Goal: Task Accomplishment & Management: Use online tool/utility

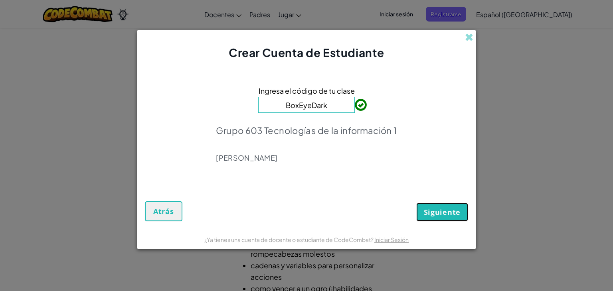
click at [438, 209] on span "Siguiente" at bounding box center [442, 213] width 37 height 10
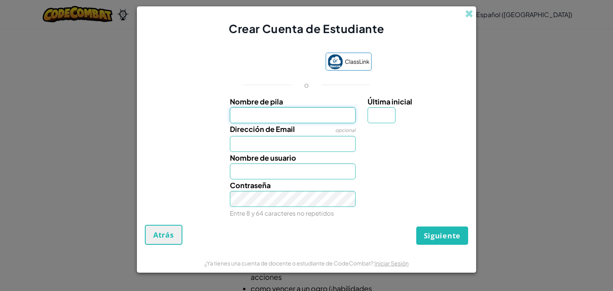
click at [285, 111] on input "Nombre de pila" at bounding box center [293, 115] width 126 height 16
type input "karoly"
type input "Karoly"
click at [386, 119] on input "Última inicial" at bounding box center [382, 115] width 28 height 16
type input "y"
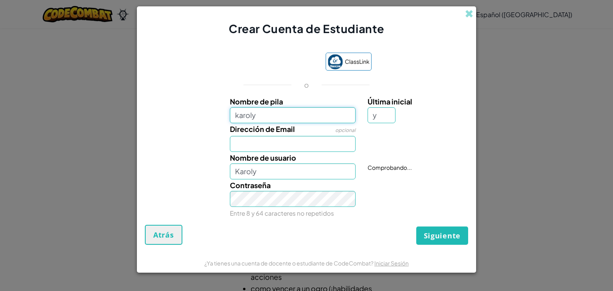
type input "KarolyY"
click at [280, 114] on input "karoly" at bounding box center [293, 115] width 126 height 16
type input "karoly"
type input "[PERSON_NAME] Y"
click at [271, 141] on input "Dirección de Email" at bounding box center [293, 144] width 126 height 16
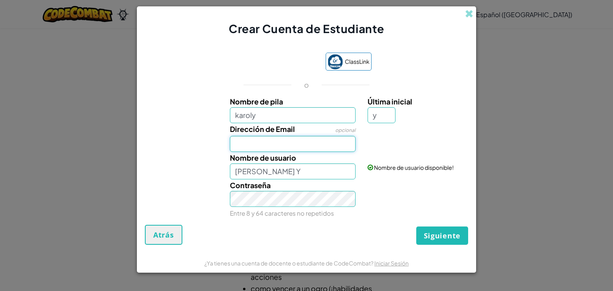
type input "[EMAIL_ADDRESS][DOMAIN_NAME]"
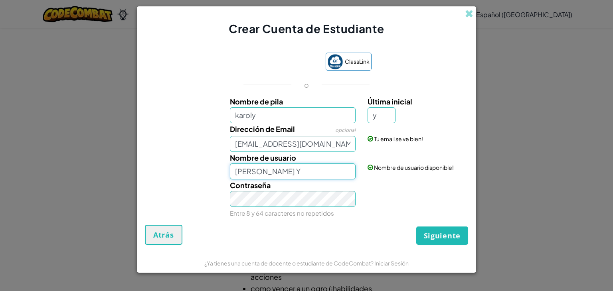
click at [276, 170] on input "[PERSON_NAME] Y" at bounding box center [293, 172] width 126 height 16
click at [439, 238] on span "Siguiente" at bounding box center [442, 236] width 37 height 10
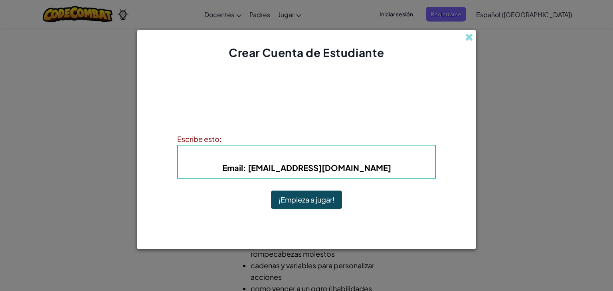
click at [265, 158] on span "Nombre de usuario" at bounding box center [272, 155] width 80 height 9
click at [289, 198] on button "¡Empieza a jugar!" at bounding box center [306, 200] width 71 height 18
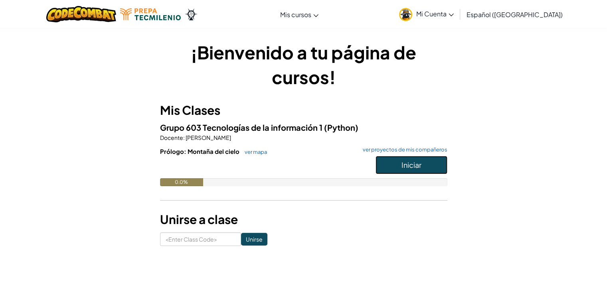
click at [386, 168] on button "Iniciar" at bounding box center [412, 165] width 72 height 18
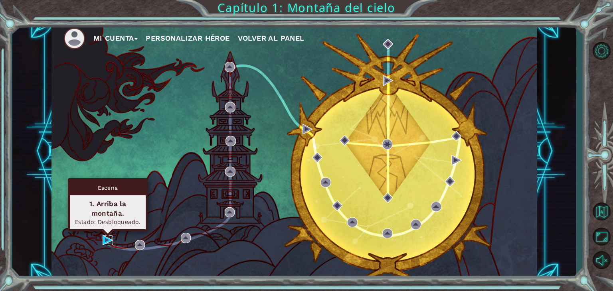
click at [104, 237] on img at bounding box center [108, 241] width 10 height 10
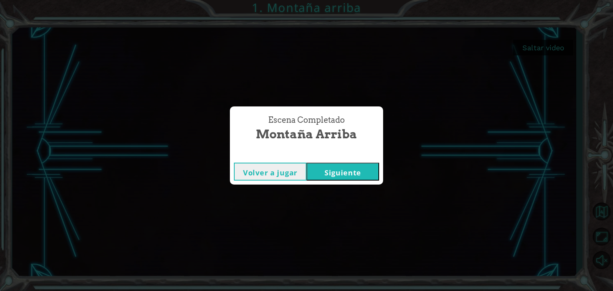
click at [350, 166] on button "Siguiente" at bounding box center [343, 172] width 73 height 18
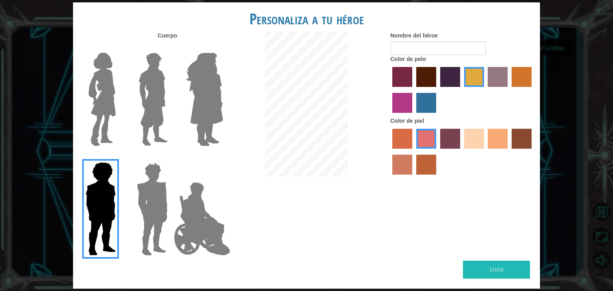
click at [119, 101] on img at bounding box center [102, 99] width 34 height 100
click at [119, 48] on input "Hero Connie" at bounding box center [119, 48] width 0 height 0
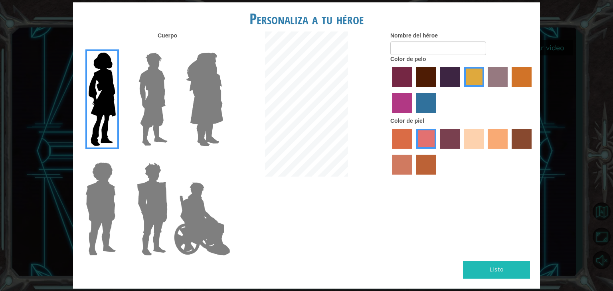
click at [145, 111] on img at bounding box center [153, 99] width 36 height 100
click at [171, 48] on input "Hero Lars" at bounding box center [171, 48] width 0 height 0
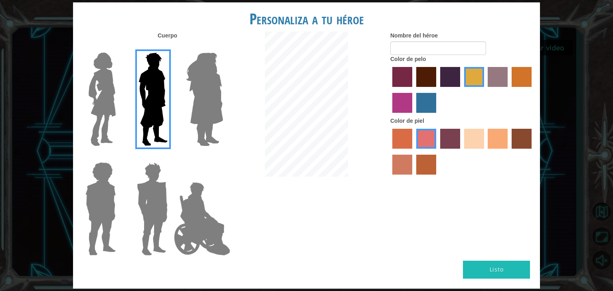
click at [203, 107] on img at bounding box center [205, 99] width 44 height 100
click at [223, 48] on input "Hero Amethyst" at bounding box center [223, 48] width 0 height 0
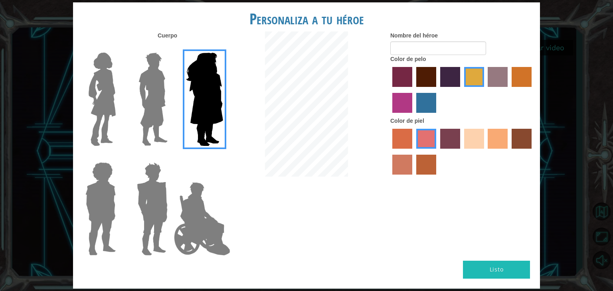
click at [99, 95] on img at bounding box center [102, 99] width 34 height 100
click at [119, 48] on input "Hero Connie" at bounding box center [119, 48] width 0 height 0
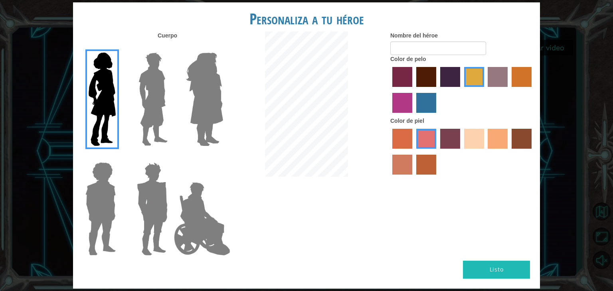
click at [423, 80] on label "maroon hair color" at bounding box center [426, 77] width 20 height 20
click at [414, 90] on input "maroon hair color" at bounding box center [414, 90] width 0 height 0
click at [495, 141] on label "tacao skin color" at bounding box center [498, 139] width 20 height 20
click at [485, 152] on input "tacao skin color" at bounding box center [485, 152] width 0 height 0
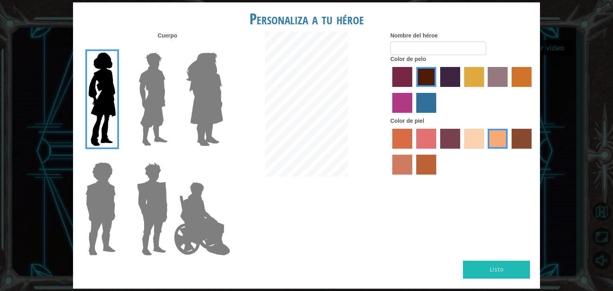
click at [407, 164] on label "burning sand skin color" at bounding box center [402, 165] width 20 height 20
click at [533, 152] on input "burning sand skin color" at bounding box center [533, 152] width 0 height 0
click at [500, 137] on label "tacao skin color" at bounding box center [498, 139] width 20 height 20
click at [485, 152] on input "tacao skin color" at bounding box center [485, 152] width 0 height 0
click at [411, 51] on input "Nombre del héroe" at bounding box center [438, 49] width 96 height 14
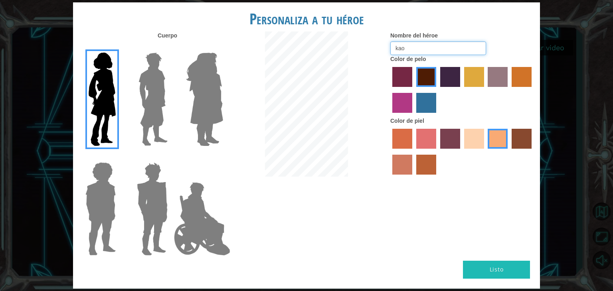
type input "kao"
click at [485, 267] on button "Listo" at bounding box center [496, 270] width 67 height 18
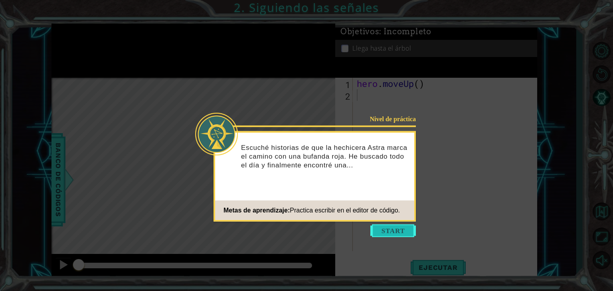
click at [399, 225] on button "Start" at bounding box center [393, 231] width 46 height 13
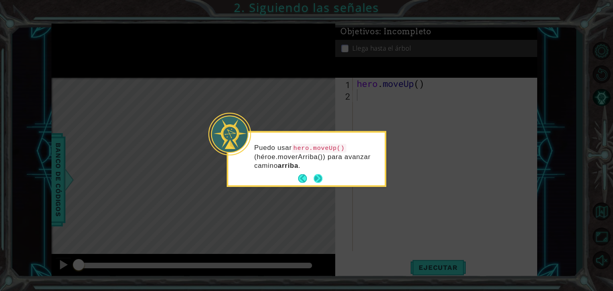
click at [319, 178] on button "Next" at bounding box center [318, 178] width 9 height 9
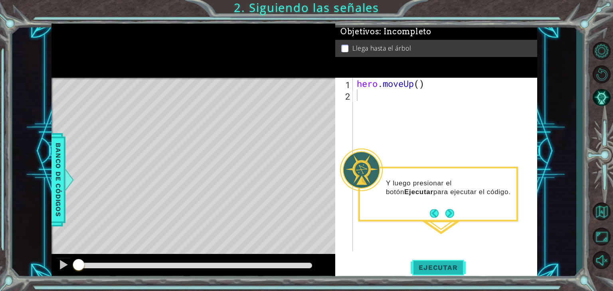
click at [429, 263] on button "Ejecutar" at bounding box center [438, 268] width 55 height 20
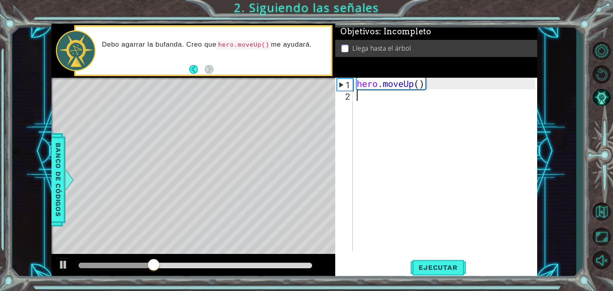
type textarea "hero.moveUp()"
click at [342, 83] on div "1" at bounding box center [345, 85] width 16 height 12
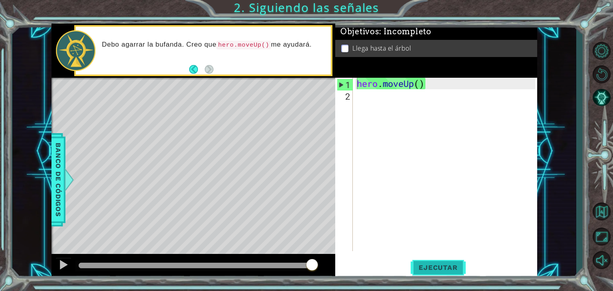
click at [429, 265] on span "Ejecutar" at bounding box center [438, 268] width 55 height 8
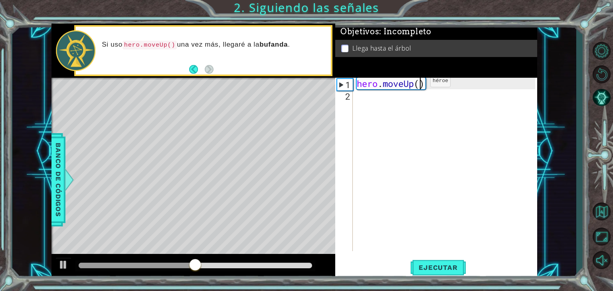
click at [418, 83] on div "hero . moveUp ( )" at bounding box center [447, 176] width 184 height 197
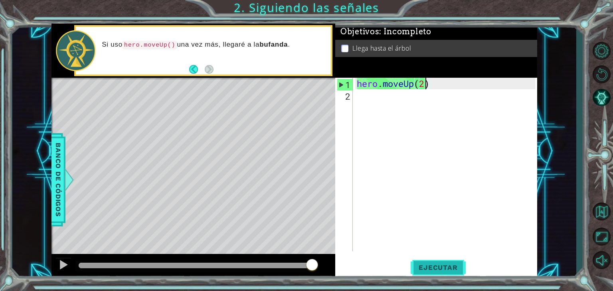
type textarea "hero.moveUp(2)"
click at [429, 266] on span "Ejecutar" at bounding box center [438, 268] width 55 height 8
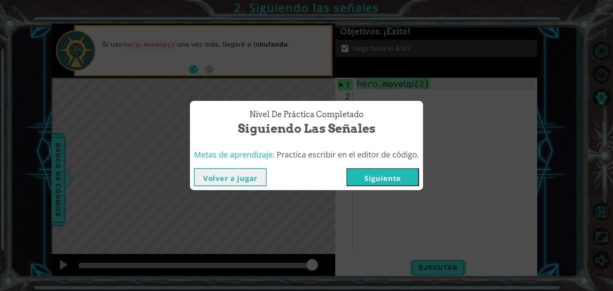
click at [376, 171] on button "Siguiente" at bounding box center [382, 177] width 73 height 18
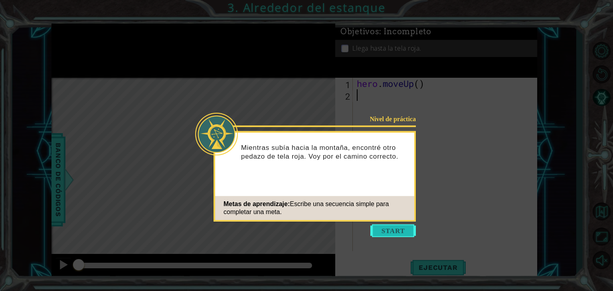
click at [377, 232] on button "Start" at bounding box center [393, 231] width 46 height 13
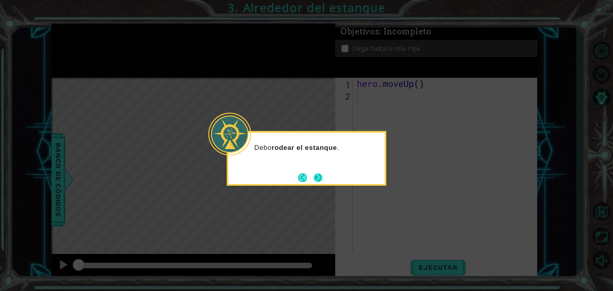
click at [324, 177] on div "Debo rodear el estanque ." at bounding box center [307, 158] width 160 height 55
click at [316, 177] on button "Next" at bounding box center [318, 177] width 9 height 9
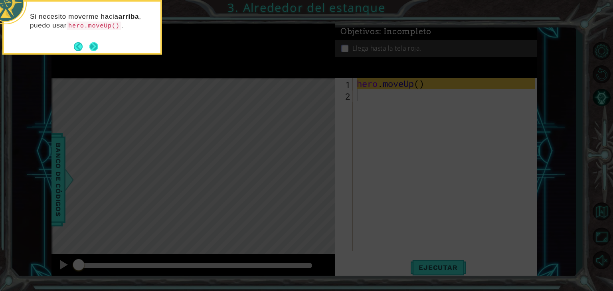
click at [89, 48] on button "Next" at bounding box center [93, 46] width 9 height 9
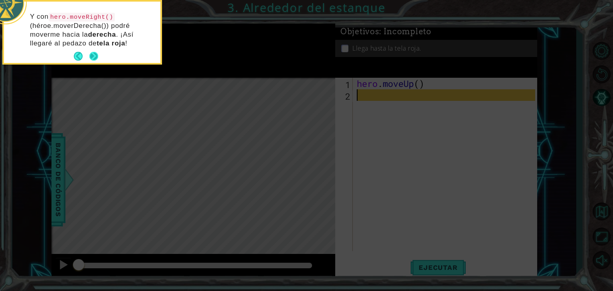
click at [94, 52] on button "Next" at bounding box center [93, 56] width 9 height 9
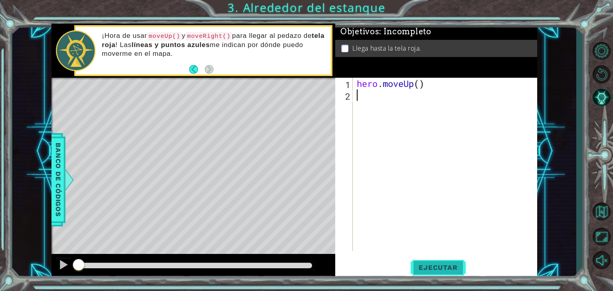
drag, startPoint x: 384, startPoint y: 140, endPoint x: 450, endPoint y: 259, distance: 135.4
click at [450, 259] on div "1 2 hero . moveUp ( ) ההההההההההההההההההההההההההההההההההההההההההההההההההההההההה…" at bounding box center [436, 179] width 202 height 202
click at [419, 81] on div "hero . moveUp ( )" at bounding box center [447, 176] width 184 height 197
type textarea "hero.moveUp(2)"
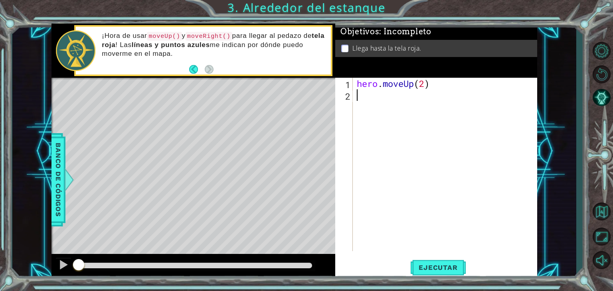
click at [362, 98] on div "hero . moveUp ( 2 )" at bounding box center [447, 176] width 184 height 197
type textarea "m"
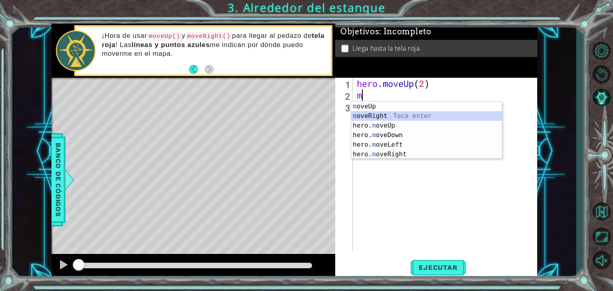
click at [376, 112] on div "m oveUp Toca enter m oveRight Toca enter hero. m oveUp Toca enter hero. m oveDo…" at bounding box center [426, 140] width 151 height 77
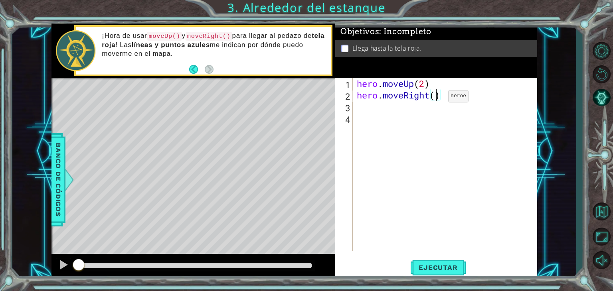
click at [436, 98] on div "hero . moveUp ( 2 ) hero . moveRight ( )" at bounding box center [447, 176] width 184 height 197
type textarea "hero.moveRight(1)"
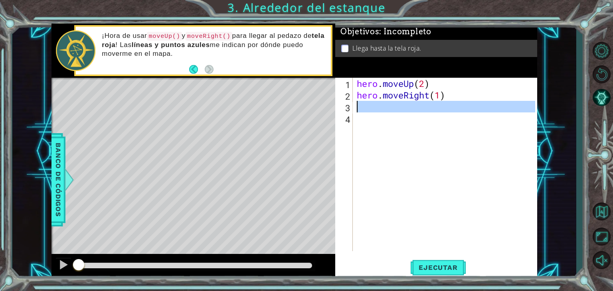
drag, startPoint x: 364, startPoint y: 121, endPoint x: 367, endPoint y: 112, distance: 9.2
click at [367, 112] on div "hero . moveUp ( 2 ) hero . moveRight ( 1 )" at bounding box center [447, 176] width 184 height 197
click at [367, 112] on div "hero . moveUp ( 2 ) hero . moveRight ( 1 )" at bounding box center [445, 165] width 180 height 174
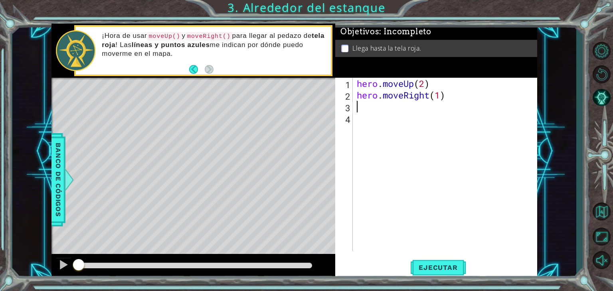
type textarea "h"
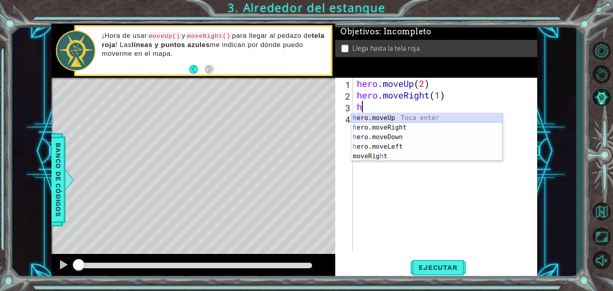
click at [367, 114] on div "h ero.moveUp Toca enter h ero.moveRight Toca enter h ero.moveDown Toca enter h …" at bounding box center [426, 146] width 151 height 67
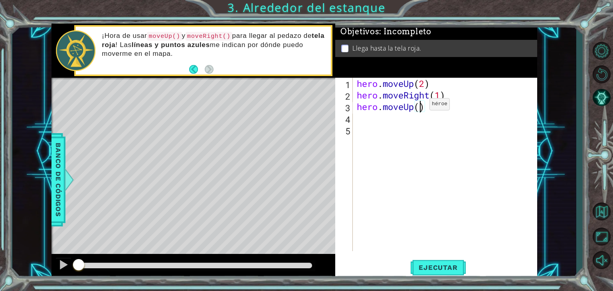
click at [418, 106] on div "hero . moveUp ( 2 ) hero . moveRight ( 1 ) hero . moveUp ( )" at bounding box center [447, 176] width 184 height 197
type textarea "hero.moveUp(1)"
click at [433, 270] on span "Ejecutar" at bounding box center [438, 268] width 55 height 8
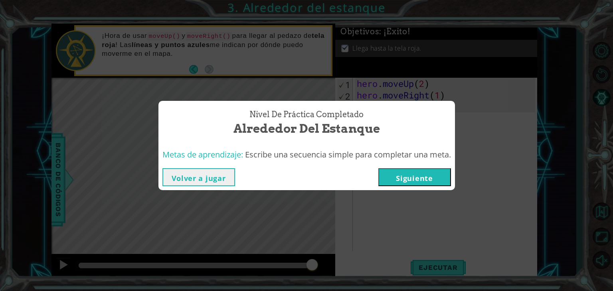
click at [180, 178] on button "Volver a jugar" at bounding box center [198, 177] width 73 height 18
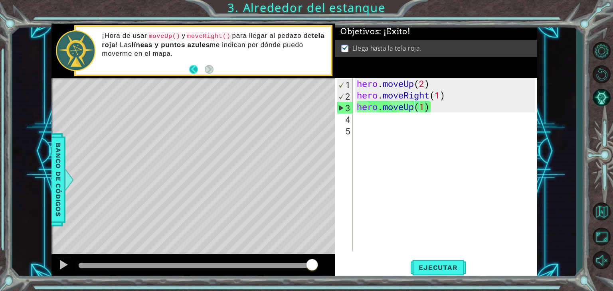
click at [192, 65] on button "Back" at bounding box center [197, 69] width 16 height 9
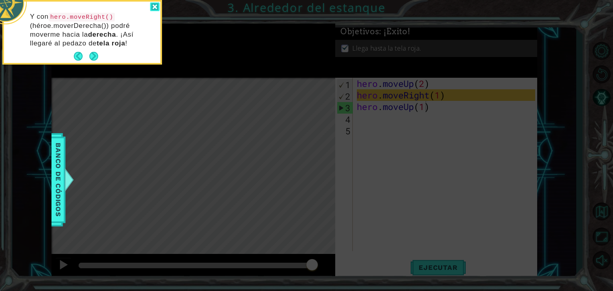
click at [153, 6] on div at bounding box center [155, 6] width 10 height 9
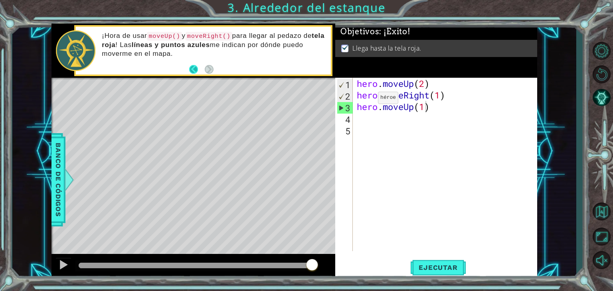
click at [192, 69] on button "Back" at bounding box center [197, 69] width 16 height 9
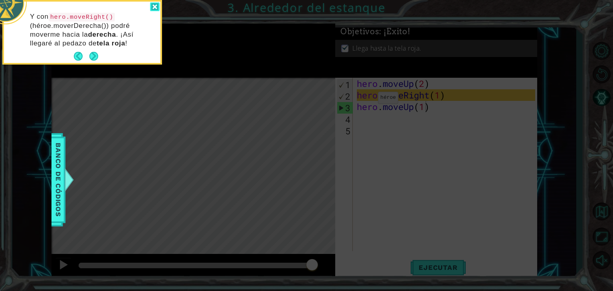
click at [153, 6] on div at bounding box center [155, 6] width 10 height 9
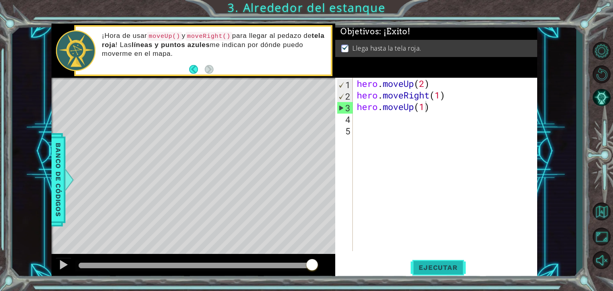
click at [447, 265] on span "Ejecutar" at bounding box center [438, 268] width 55 height 8
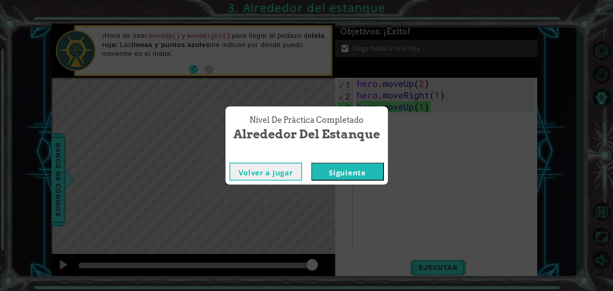
click at [351, 171] on button "Siguiente" at bounding box center [347, 172] width 73 height 18
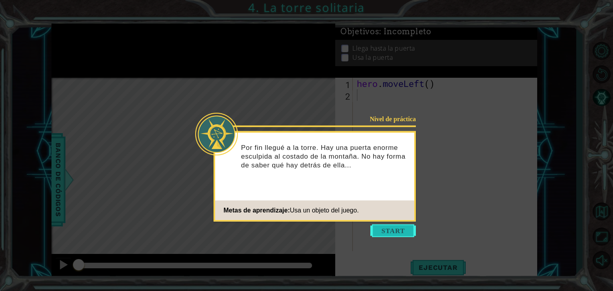
click at [380, 234] on button "Start" at bounding box center [393, 231] width 46 height 13
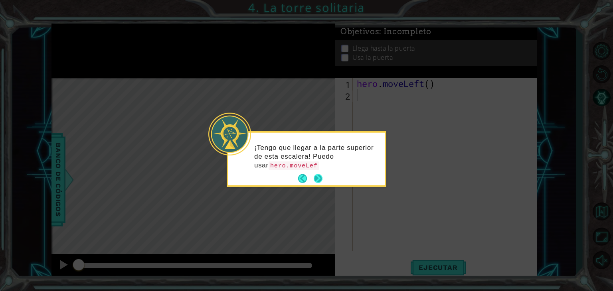
click at [319, 178] on button "Next" at bounding box center [318, 178] width 9 height 9
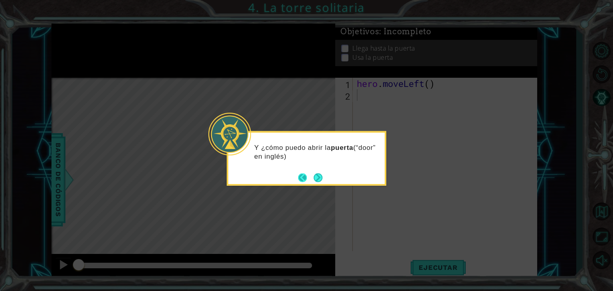
click at [299, 178] on button "Back" at bounding box center [306, 177] width 16 height 9
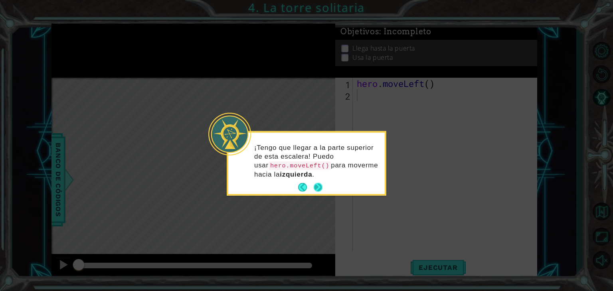
click at [318, 192] on button "Next" at bounding box center [318, 187] width 9 height 9
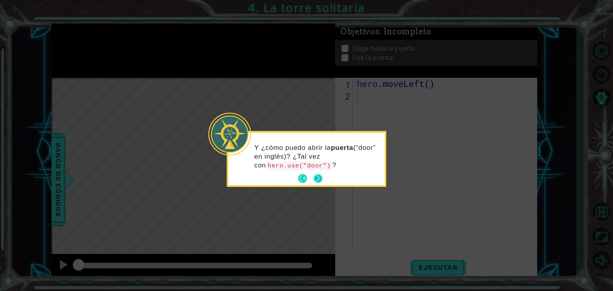
click at [317, 176] on button "Next" at bounding box center [318, 178] width 9 height 9
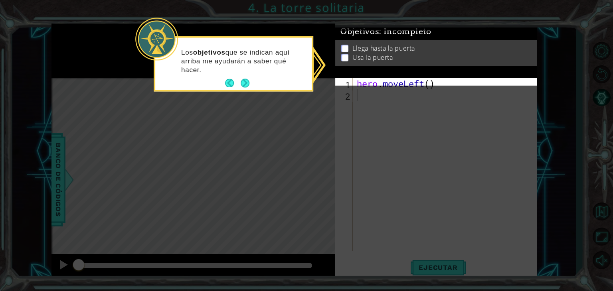
click at [346, 48] on ul "Llega hasta la puerta Usa la puerta" at bounding box center [436, 53] width 194 height 18
drag, startPoint x: 346, startPoint y: 48, endPoint x: 245, endPoint y: 85, distance: 107.5
click at [245, 85] on body "1 ההההההההההההההההההההההההההההההההההההההההההההההההההההההההההההההההההההההההההההה…" at bounding box center [306, 145] width 613 height 291
click at [245, 85] on button "Next" at bounding box center [245, 83] width 9 height 9
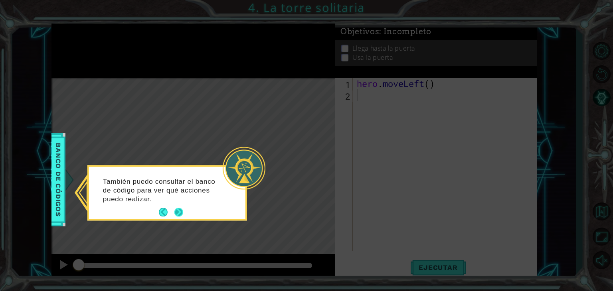
click at [172, 211] on button "Back" at bounding box center [167, 212] width 16 height 9
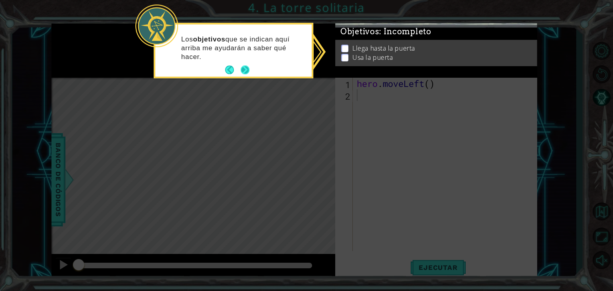
click at [245, 68] on button "Next" at bounding box center [245, 70] width 9 height 9
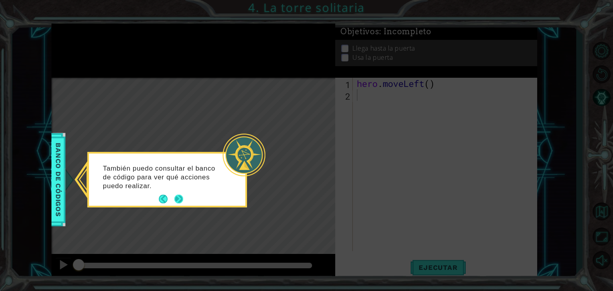
click at [174, 195] on button "Next" at bounding box center [178, 199] width 9 height 9
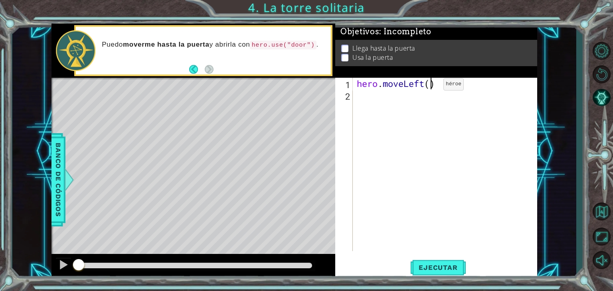
click at [431, 86] on div "hero . moveLeft ( )" at bounding box center [447, 176] width 184 height 197
type textarea "hero.moveLeft(3)"
click at [352, 97] on div "2" at bounding box center [345, 97] width 16 height 12
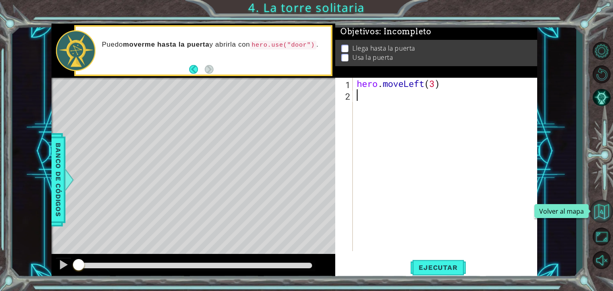
click at [598, 209] on button "Volver al mapa" at bounding box center [601, 211] width 23 height 23
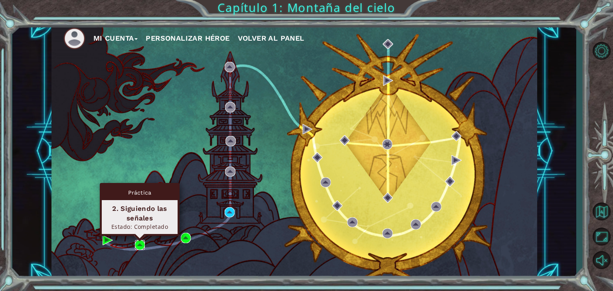
click at [139, 245] on img at bounding box center [140, 245] width 10 height 10
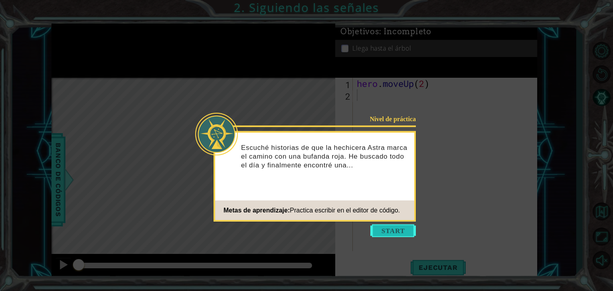
click at [377, 233] on button "Start" at bounding box center [393, 231] width 46 height 13
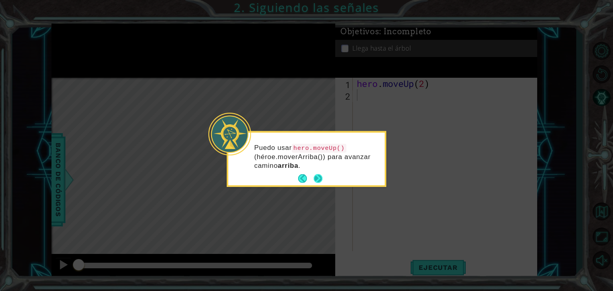
click at [316, 174] on button "Next" at bounding box center [318, 178] width 9 height 9
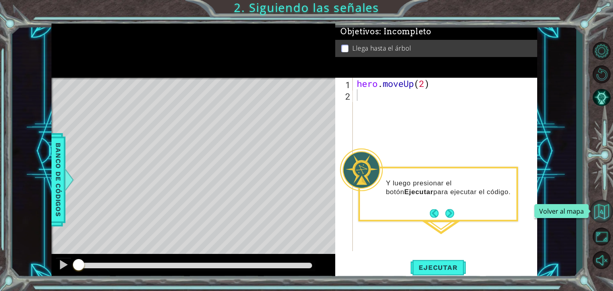
click at [602, 210] on button "Volver al mapa" at bounding box center [601, 211] width 23 height 23
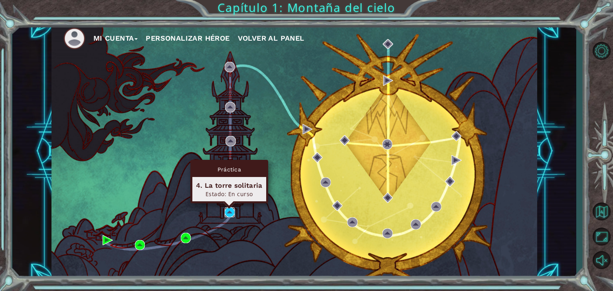
click at [228, 212] on img at bounding box center [230, 213] width 10 height 10
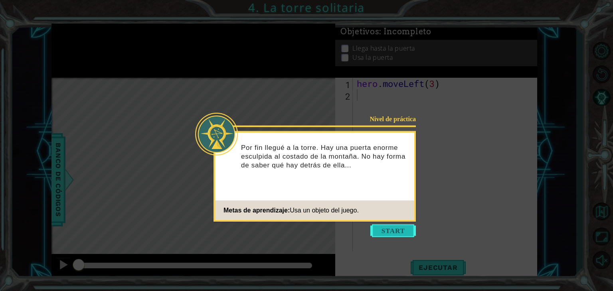
click at [390, 230] on button "Start" at bounding box center [393, 231] width 46 height 13
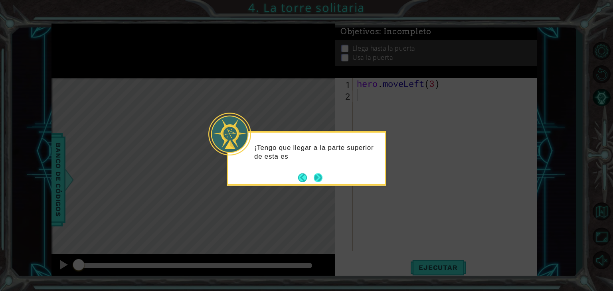
click at [321, 179] on button "Next" at bounding box center [318, 178] width 10 height 10
click at [321, 179] on button "Next" at bounding box center [318, 177] width 9 height 9
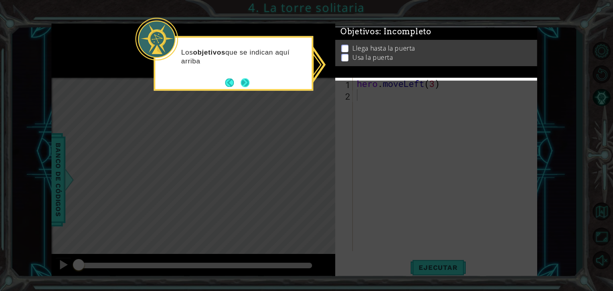
click at [247, 87] on button "Next" at bounding box center [245, 82] width 9 height 9
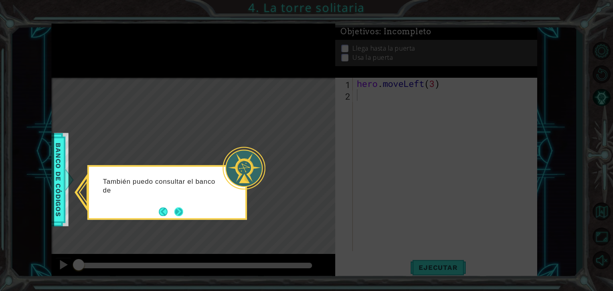
click at [182, 215] on button "Next" at bounding box center [178, 212] width 9 height 9
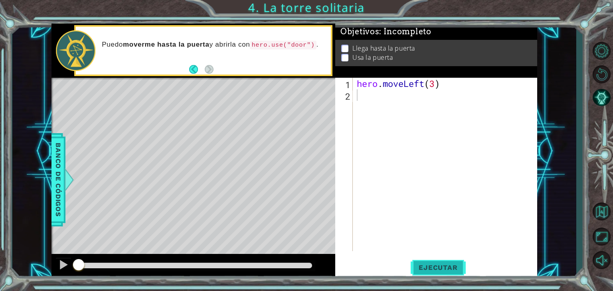
click at [419, 273] on button "Ejecutar" at bounding box center [438, 268] width 55 height 20
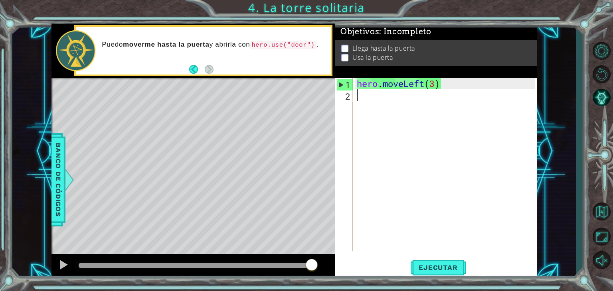
click at [362, 104] on div "hero . moveLeft ( 3 )" at bounding box center [447, 176] width 184 height 197
click at [358, 96] on div "hero . moveLeft ( 3 )" at bounding box center [447, 176] width 184 height 197
type textarea "h"
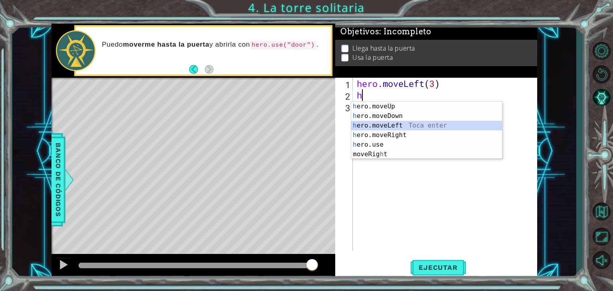
click at [392, 127] on div "h ero.moveUp Toca enter h ero.moveDown Toca enter h ero.moveLeft Toca enter h e…" at bounding box center [426, 140] width 151 height 77
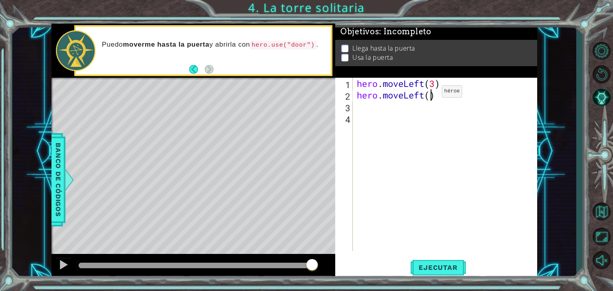
click at [429, 93] on div "hero . moveLeft ( 3 ) hero . moveLeft ( )" at bounding box center [447, 176] width 184 height 197
type textarea "hero.moveLeft(2)"
click at [371, 107] on div "hero . moveLeft ( 3 ) hero . moveLeft ( 2 )" at bounding box center [447, 176] width 184 height 197
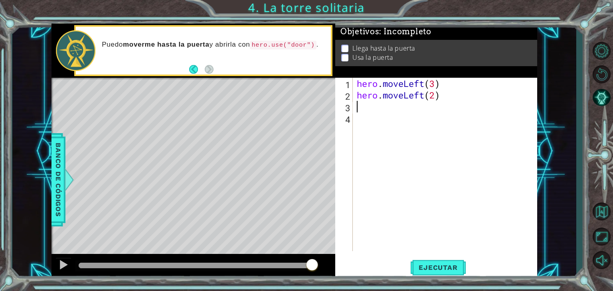
type textarea "h"
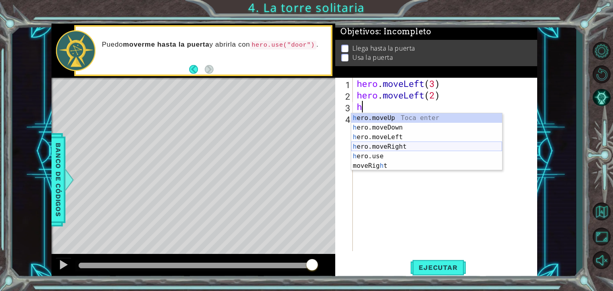
click at [390, 144] on div "h ero.moveUp Toca enter h ero.moveDown Toca enter h ero.moveLeft Toca enter h e…" at bounding box center [426, 151] width 151 height 77
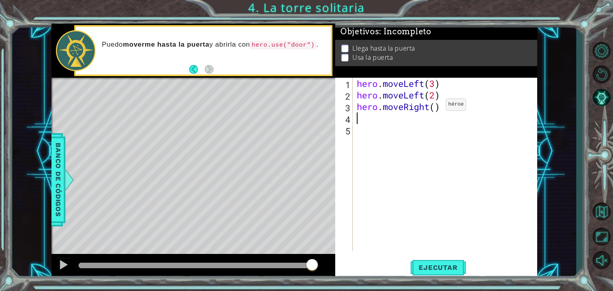
click at [434, 107] on div "hero . moveLeft ( 3 ) hero . moveLeft ( 2 ) hero . moveRight ( )" at bounding box center [447, 176] width 184 height 197
type textarea "hero.moveRight(2)"
click at [362, 120] on div "hero . moveLeft ( 3 ) hero . moveLeft ( 2 ) hero . moveRight ( 2 )" at bounding box center [447, 176] width 184 height 197
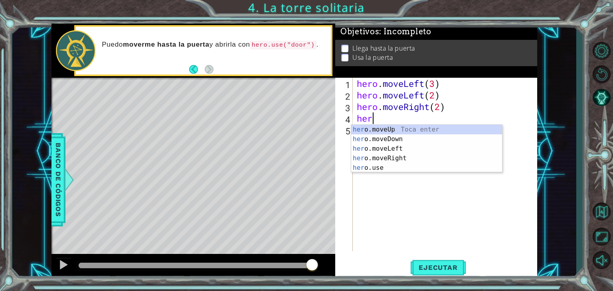
scroll to position [0, 0]
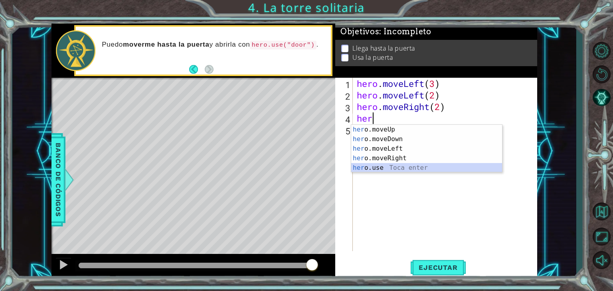
click at [390, 165] on div "her o.moveUp Toca enter her o.moveDown Toca enter her o.moveLeft Toca enter her…" at bounding box center [426, 158] width 151 height 67
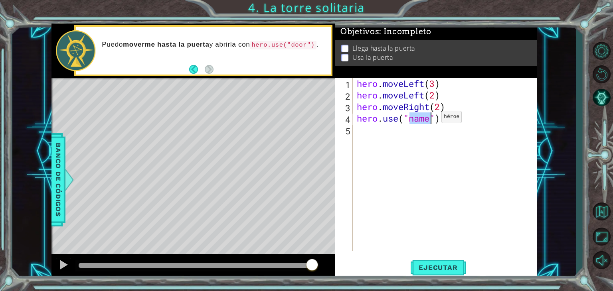
click at [429, 119] on div "hero . moveLeft ( 3 ) hero . moveLeft ( 2 ) hero . moveRight ( 2 ) hero . use (…" at bounding box center [445, 165] width 180 height 174
click at [447, 275] on button "Ejecutar" at bounding box center [438, 268] width 55 height 20
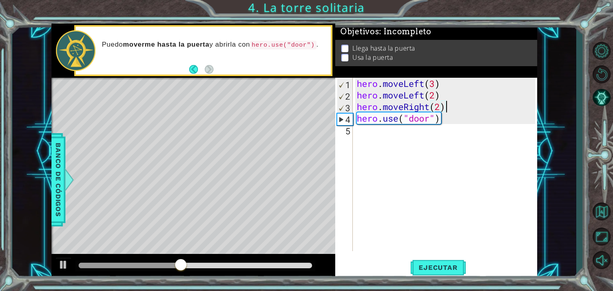
click at [456, 104] on div "hero . moveLeft ( 3 ) hero . moveLeft ( 2 ) hero . moveRight ( 2 ) hero . use (…" at bounding box center [447, 176] width 184 height 197
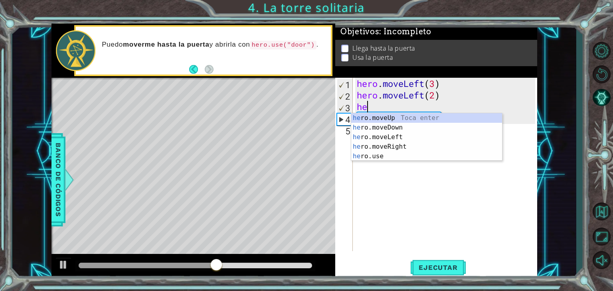
scroll to position [0, 0]
type textarea "h"
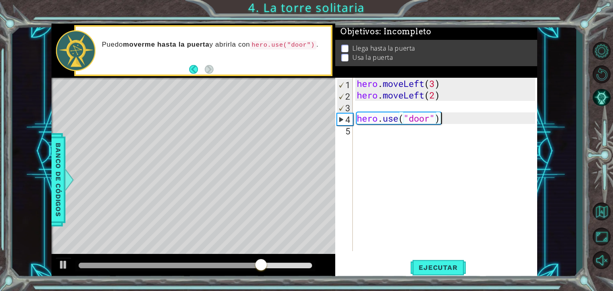
click at [450, 119] on div "hero . moveLeft ( 3 ) hero . moveLeft ( 2 ) hero . use ( "door" )" at bounding box center [447, 176] width 184 height 197
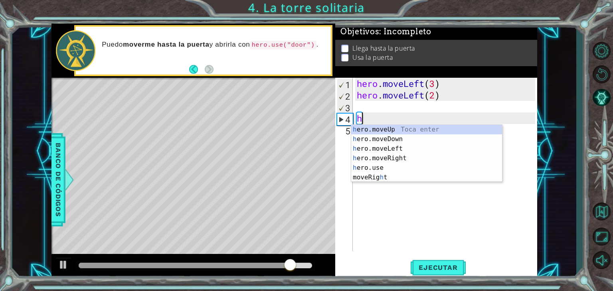
type textarea "h"
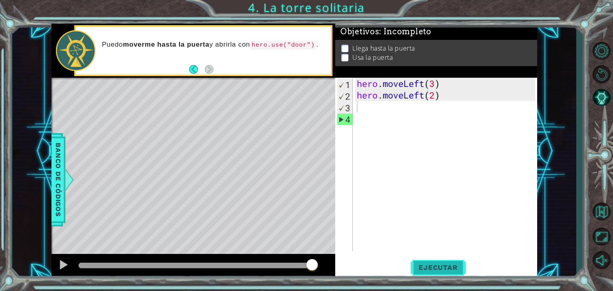
click at [438, 260] on button "Ejecutar" at bounding box center [438, 268] width 55 height 20
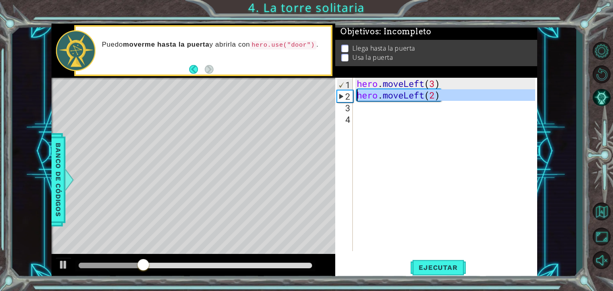
click at [338, 97] on div "2" at bounding box center [345, 97] width 16 height 12
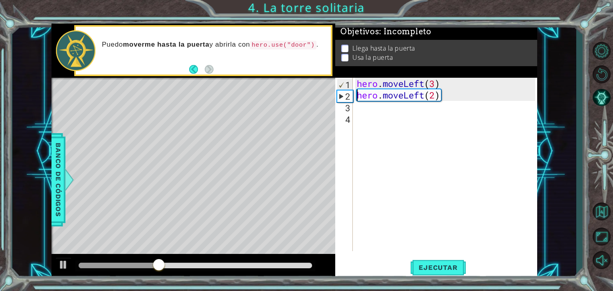
click at [341, 97] on div "2" at bounding box center [345, 97] width 16 height 12
click at [456, 97] on div "hero . moveLeft ( 3 ) hero . moveLeft ( 2 )" at bounding box center [447, 176] width 184 height 197
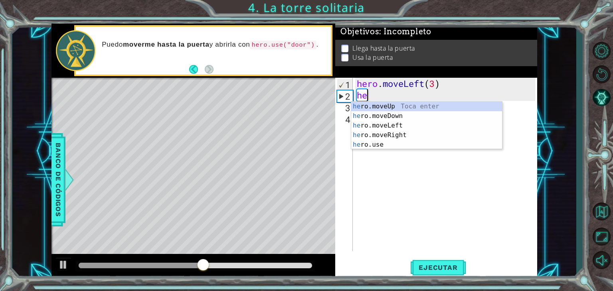
type textarea "h"
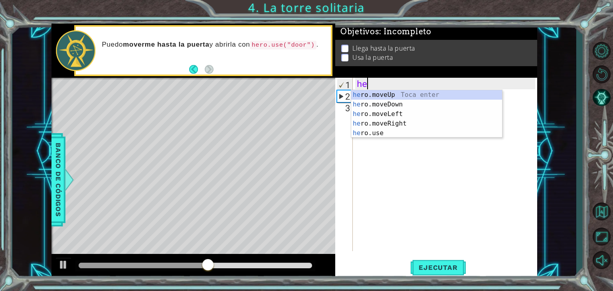
type textarea "h"
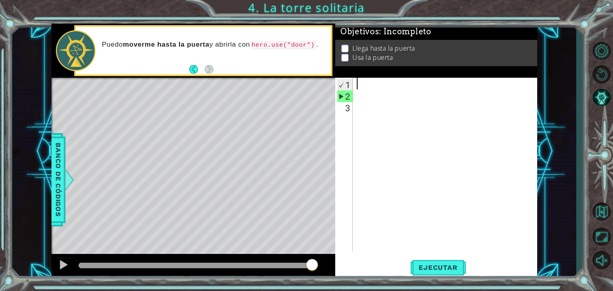
click at [365, 87] on div at bounding box center [447, 176] width 184 height 197
type textarea "h"
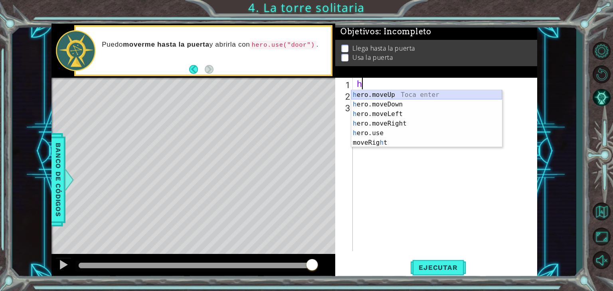
click at [368, 91] on div "h ero.moveUp Toca enter h ero.moveDown Toca enter h ero.moveLeft Toca enter h e…" at bounding box center [426, 128] width 151 height 77
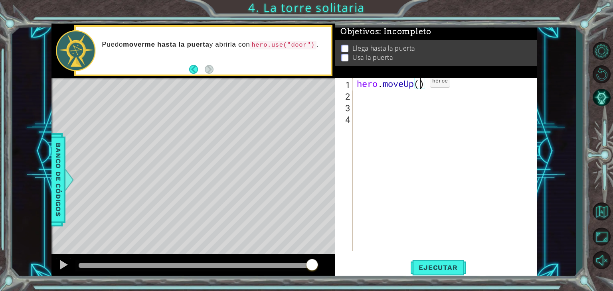
click at [418, 83] on div "hero . moveUp ( )" at bounding box center [447, 176] width 184 height 197
type textarea "hero.moveUp(3)"
click at [354, 95] on div "hero.moveUp(3) 1 2 3 4 hero . moveUp ( 3 ) הההההההההההההההההההההההההההההההההההה…" at bounding box center [435, 165] width 200 height 174
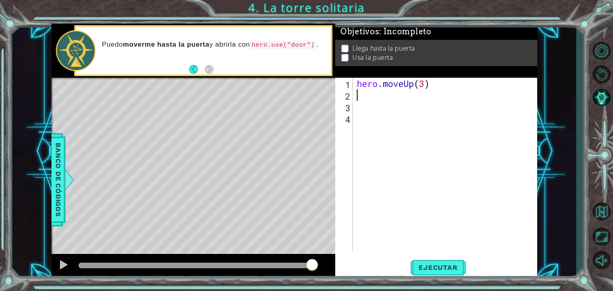
click at [366, 97] on div "hero . moveUp ( 3 )" at bounding box center [447, 176] width 184 height 197
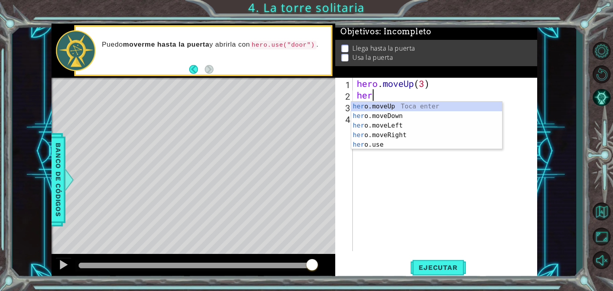
scroll to position [0, 0]
type textarea "hero"
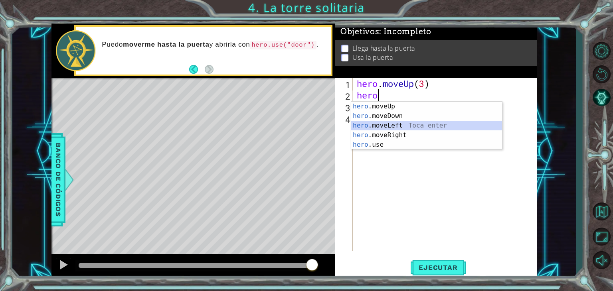
click at [370, 125] on div "hero .moveUp Toca enter hero .moveDown Toca enter hero .moveLeft Toca enter her…" at bounding box center [426, 135] width 151 height 67
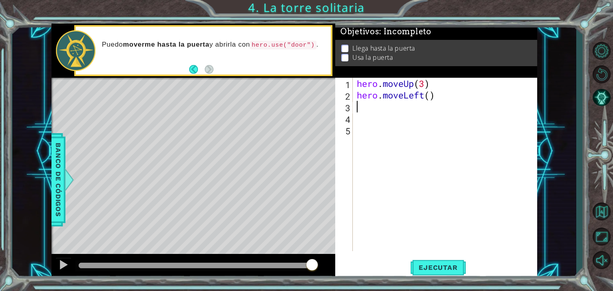
type textarea "2"
click at [430, 99] on div "hero . moveUp ( 3 ) hero . moveLeft ( )" at bounding box center [447, 176] width 184 height 197
type textarea "hero.moveLeft(2)"
click at [360, 116] on div "hero . moveUp ( 3 ) hero . moveLeft ( 2 )" at bounding box center [447, 176] width 184 height 197
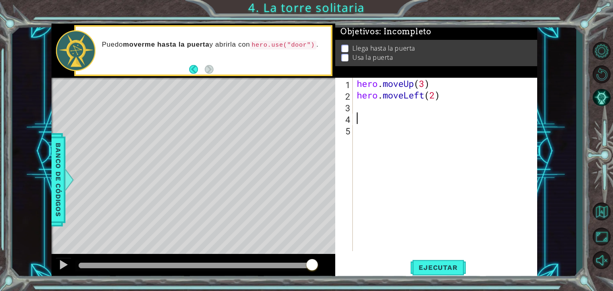
scroll to position [0, 0]
click at [353, 101] on div "1 2 3 4 5 hero . moveUp ( 3 ) hero . moveLeft ( 2 ) ההההההההההההההההההההההההההה…" at bounding box center [435, 165] width 200 height 174
click at [428, 262] on button "Ejecutar" at bounding box center [438, 268] width 55 height 20
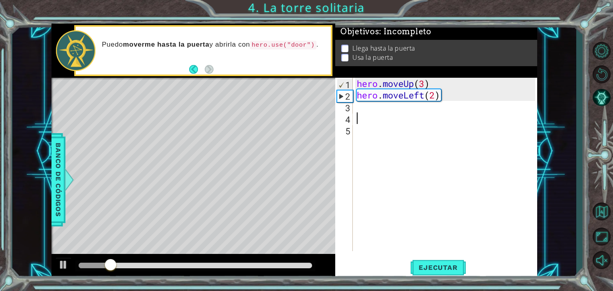
click at [342, 83] on div "1" at bounding box center [345, 85] width 16 height 12
type textarea "hero.moveUp(3)"
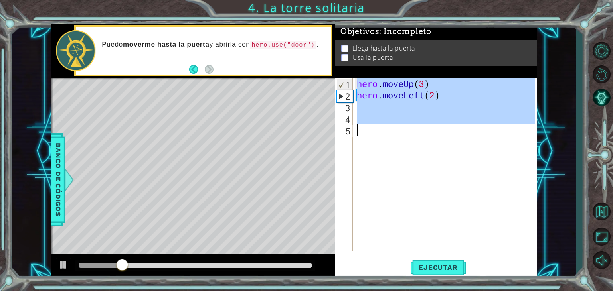
click at [342, 83] on div "1" at bounding box center [345, 85] width 16 height 12
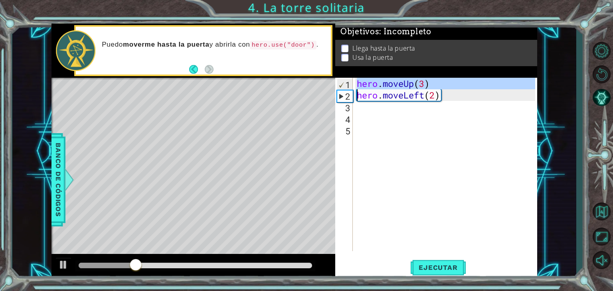
drag, startPoint x: 342, startPoint y: 83, endPoint x: 339, endPoint y: 95, distance: 12.5
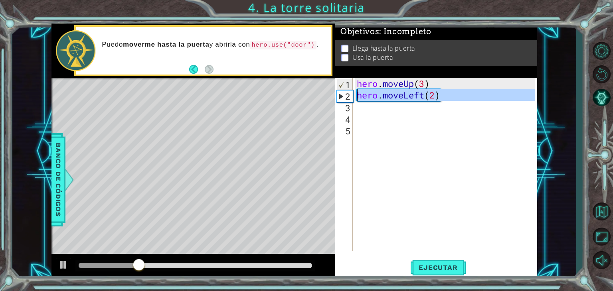
click at [339, 95] on div "2" at bounding box center [345, 97] width 16 height 12
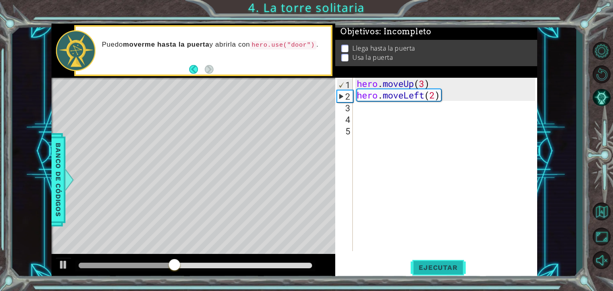
click at [441, 264] on span "Ejecutar" at bounding box center [438, 268] width 55 height 8
click at [447, 91] on div "hero . moveUp ( 3 ) hero . moveLeft ( 2 )" at bounding box center [447, 176] width 184 height 197
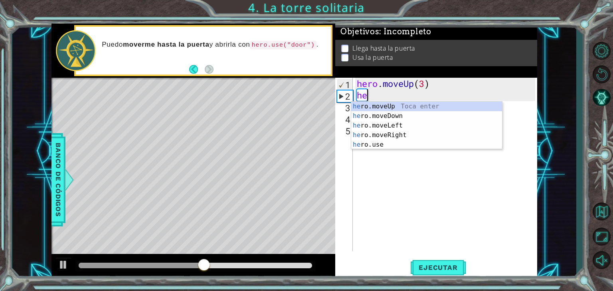
type textarea "h"
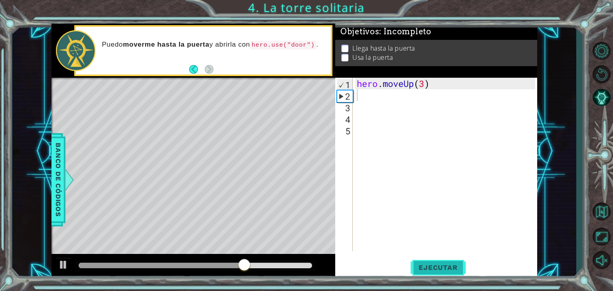
click at [439, 272] on button "Ejecutar" at bounding box center [438, 268] width 55 height 20
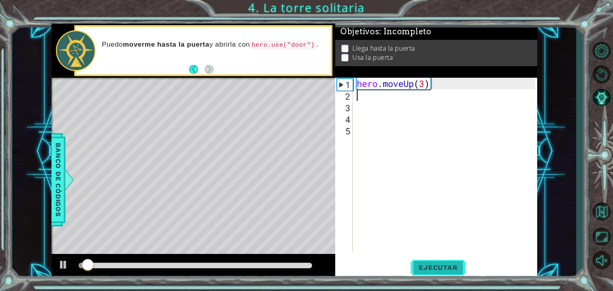
click at [439, 272] on button "Ejecutar" at bounding box center [438, 268] width 55 height 20
click at [434, 265] on span "Ejecutar" at bounding box center [438, 268] width 55 height 8
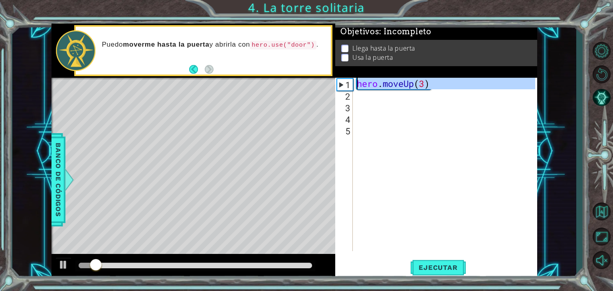
click at [340, 87] on div "1" at bounding box center [345, 85] width 16 height 12
type textarea "hero.moveUp(3)"
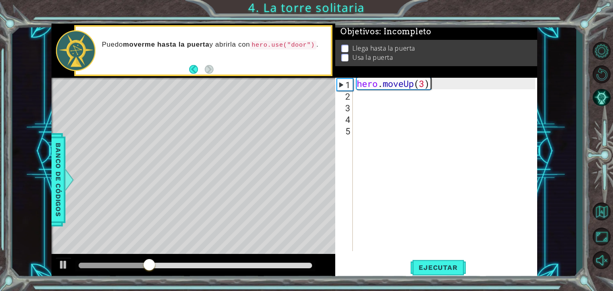
click at [492, 82] on div "hero . moveUp ( 3 )" at bounding box center [447, 176] width 184 height 197
click at [455, 90] on div "hero . moveUp ( 3 )" at bounding box center [447, 176] width 184 height 197
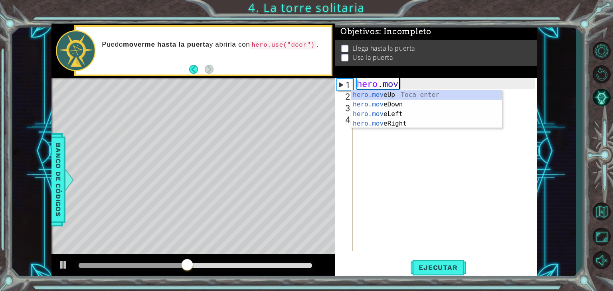
type textarea "h"
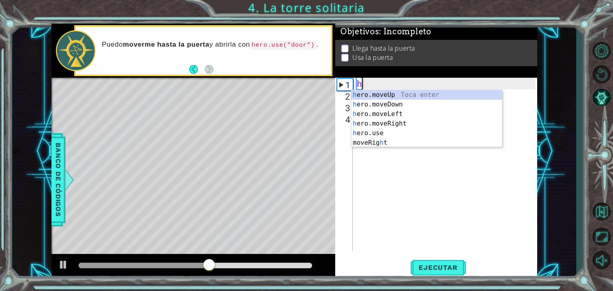
type textarea "he"
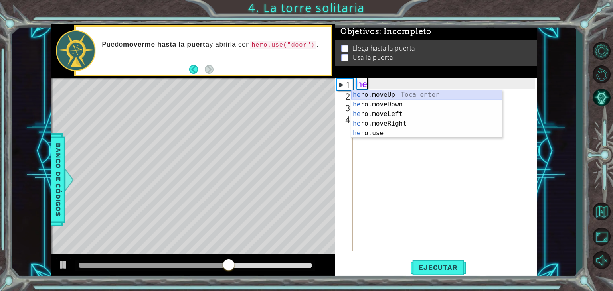
click at [452, 95] on div "he ro.moveUp Toca enter he ro.moveDown Toca enter he ro.moveLeft Toca enter he …" at bounding box center [426, 123] width 151 height 67
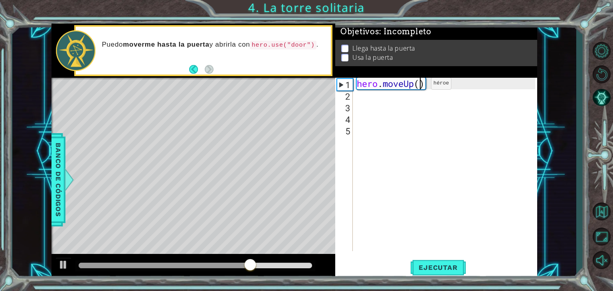
click at [419, 85] on div "hero . moveUp ( )" at bounding box center [447, 176] width 184 height 197
click at [455, 270] on span "Ejecutar" at bounding box center [438, 268] width 55 height 8
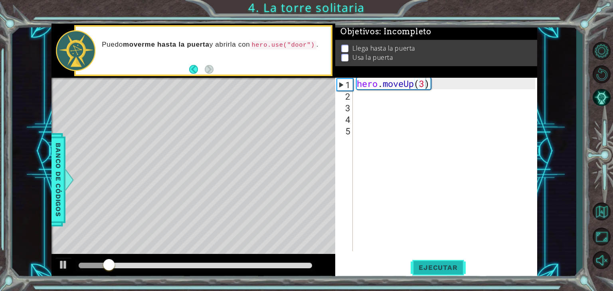
click at [455, 270] on span "Ejecutar" at bounding box center [438, 268] width 55 height 8
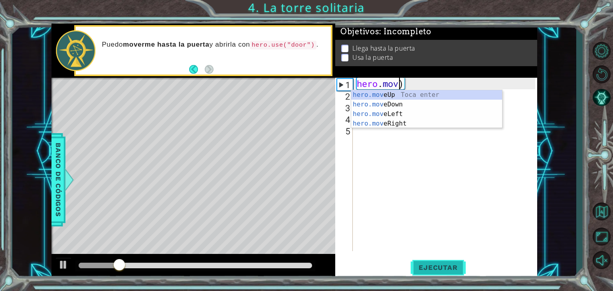
scroll to position [0, 0]
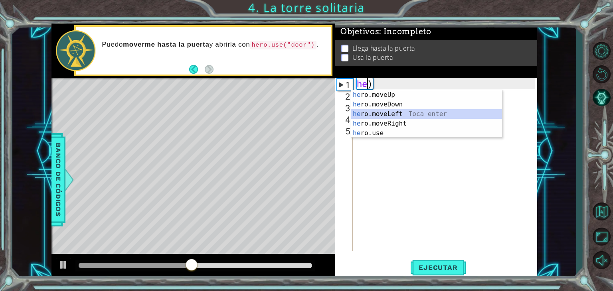
click at [366, 112] on div "he ro.moveUp Toca enter he ro.moveDown Toca enter he ro.moveLeft Toca enter he …" at bounding box center [426, 123] width 151 height 67
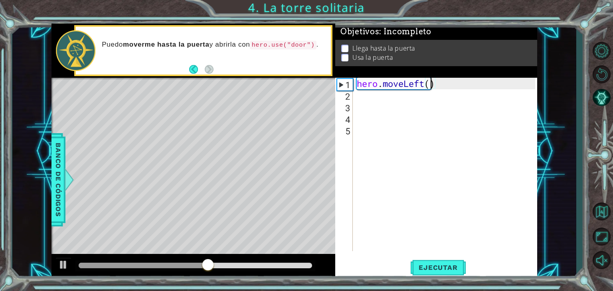
scroll to position [0, 3]
type textarea "hero.moveLeft(3)"
click at [439, 261] on button "Ejecutar" at bounding box center [438, 268] width 55 height 20
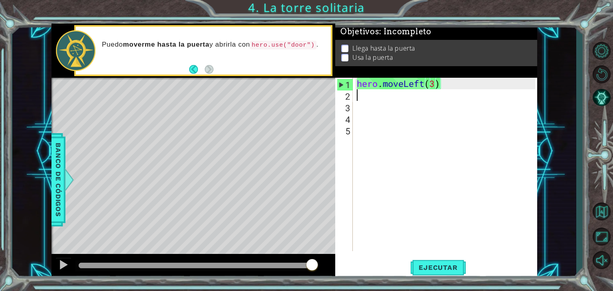
click at [363, 97] on div "hero . moveLeft ( 3 )" at bounding box center [447, 176] width 184 height 197
type textarea "h"
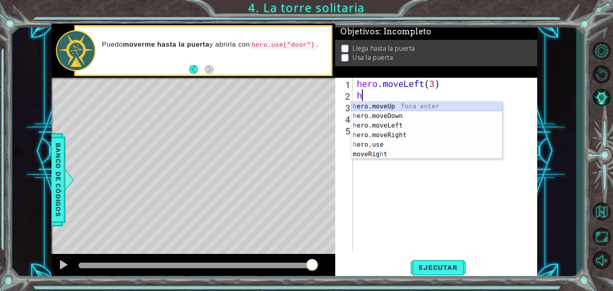
click at [376, 107] on div "h ero.moveUp Toca enter h ero.moveDown Toca enter h ero.moveLeft Toca enter h e…" at bounding box center [426, 140] width 151 height 77
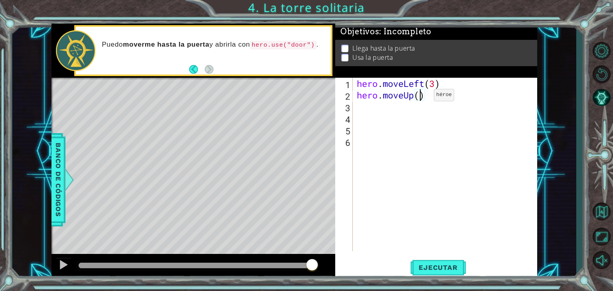
click at [422, 97] on div "hero . moveLeft ( 3 ) hero . moveUp ( )" at bounding box center [447, 176] width 184 height 197
type textarea "hero.moveUp(2)"
click at [378, 106] on div "hero . moveLeft ( 3 ) hero . moveUp ( 2 )" at bounding box center [447, 176] width 184 height 197
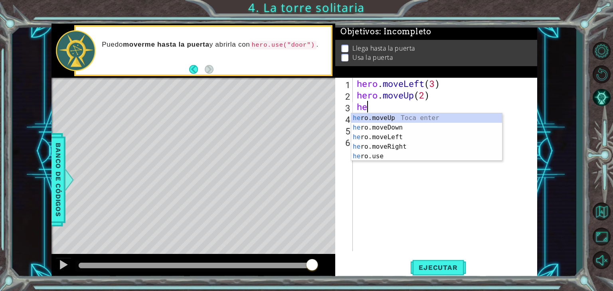
type textarea "her"
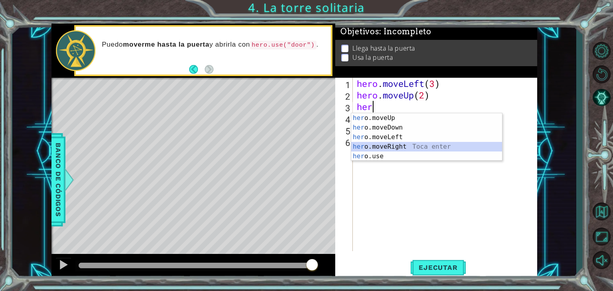
click at [386, 146] on div "her o.moveUp Toca enter her o.moveDown Toca enter her o.moveLeft Toca enter her…" at bounding box center [426, 146] width 151 height 67
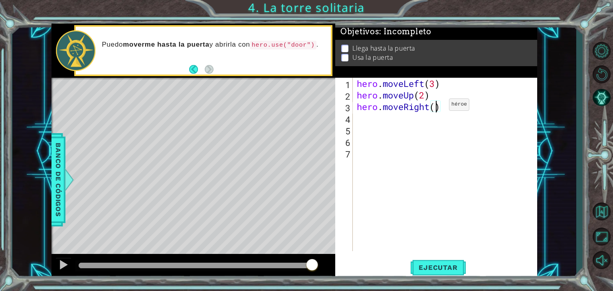
click at [437, 107] on div "hero . moveLeft ( 3 ) hero . moveUp ( 2 ) hero . moveRight ( )" at bounding box center [447, 176] width 184 height 197
type textarea "hero.moveRight(2)"
click at [369, 125] on div "hero . moveLeft ( 3 ) hero . moveUp ( 2 ) hero . moveRight ( 2 )" at bounding box center [447, 176] width 184 height 197
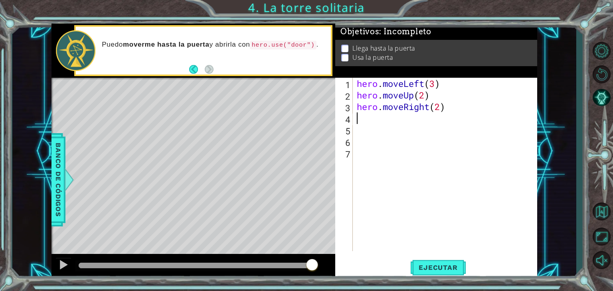
click at [365, 119] on div "hero . moveLeft ( 3 ) hero . moveUp ( 2 ) hero . moveRight ( 2 )" at bounding box center [447, 176] width 184 height 197
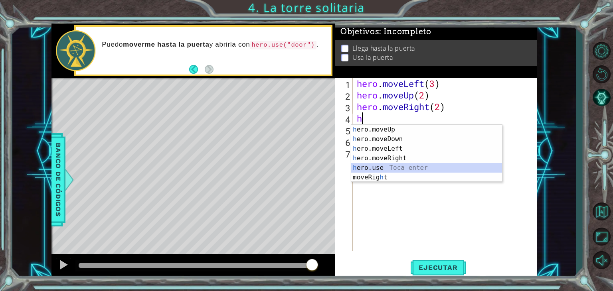
click at [369, 168] on div "h ero.moveUp Toca enter h ero.moveDown Toca enter h ero.moveLeft Toca enter h e…" at bounding box center [426, 163] width 151 height 77
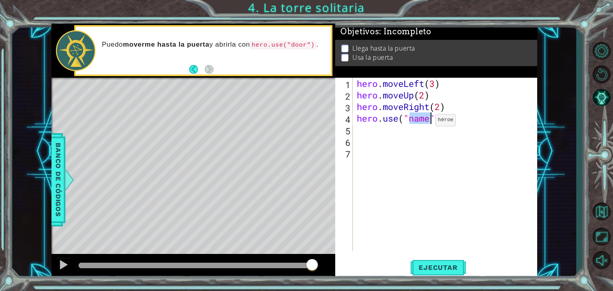
click at [424, 122] on div "hero . moveLeft ( 3 ) hero . moveUp ( 2 ) hero . moveRight ( 2 ) hero . use ( "…" at bounding box center [445, 165] width 180 height 174
click at [414, 118] on div "hero . moveLeft ( 3 ) hero . moveUp ( 2 ) hero . moveRight ( 2 ) hero . use ( "…" at bounding box center [447, 176] width 184 height 197
click at [428, 273] on button "Ejecutar" at bounding box center [438, 268] width 55 height 20
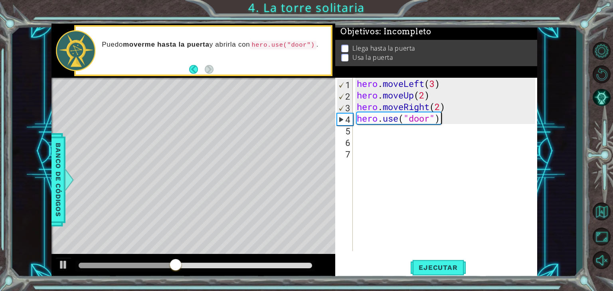
click at [453, 122] on div "hero . moveLeft ( 3 ) hero . moveUp ( 2 ) hero . moveRight ( 2 ) hero . use ( "…" at bounding box center [447, 176] width 184 height 197
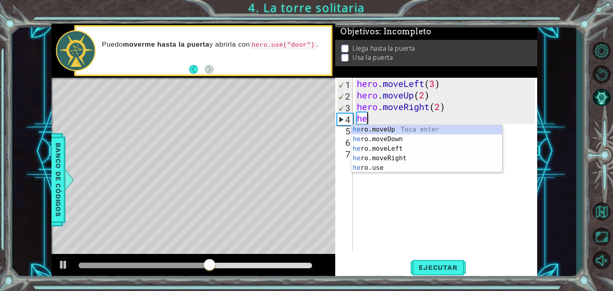
scroll to position [0, 0]
type textarea "h"
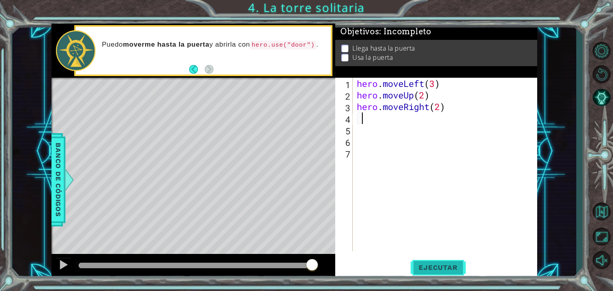
click at [444, 267] on span "Ejecutar" at bounding box center [438, 268] width 55 height 8
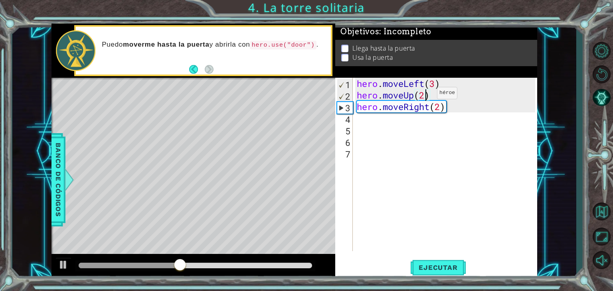
click at [425, 95] on div "hero . moveLeft ( 3 ) hero . moveUp ( 2 ) hero . moveRight ( 2 )" at bounding box center [447, 176] width 184 height 197
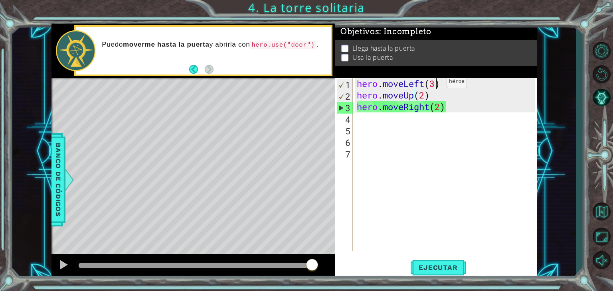
click at [435, 83] on div "hero . moveLeft ( 3 ) hero . moveUp ( 2 ) hero . moveRight ( 2 )" at bounding box center [447, 176] width 184 height 197
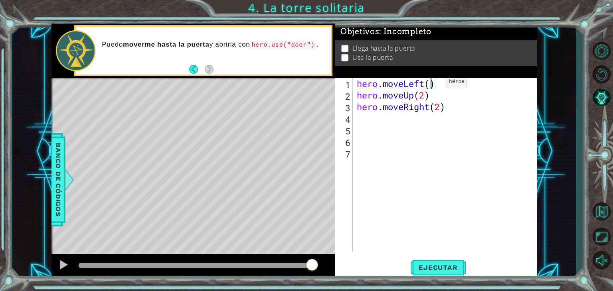
type textarea "hero.moveLeft(2)"
click at [364, 121] on div "hero . moveLeft ( 2 ) hero . moveUp ( 2 ) hero . moveRight ( 2 )" at bounding box center [447, 176] width 184 height 197
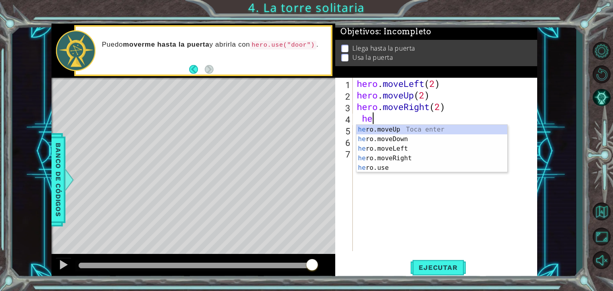
scroll to position [0, 0]
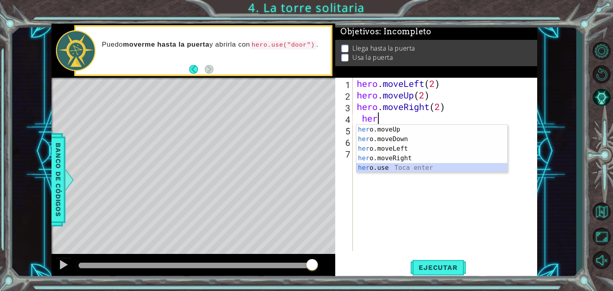
click at [377, 166] on div "her o.moveUp Toca enter her o.moveDown Toca enter her o.moveLeft Toca enter her…" at bounding box center [431, 158] width 151 height 67
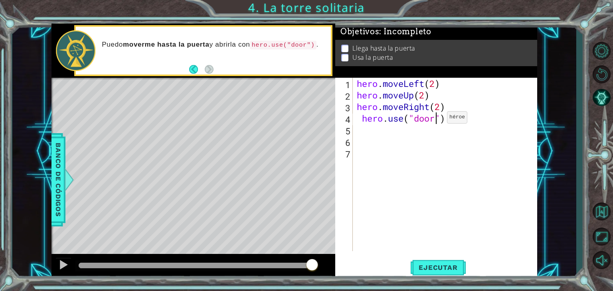
scroll to position [0, 3]
click at [438, 261] on button "Ejecutar" at bounding box center [438, 268] width 55 height 20
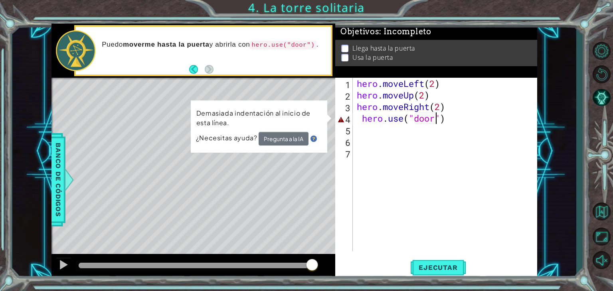
click at [475, 116] on div "hero . moveLeft ( 2 ) hero . moveUp ( 2 ) hero . moveRight ( 2 ) hero . use ( "…" at bounding box center [447, 176] width 184 height 197
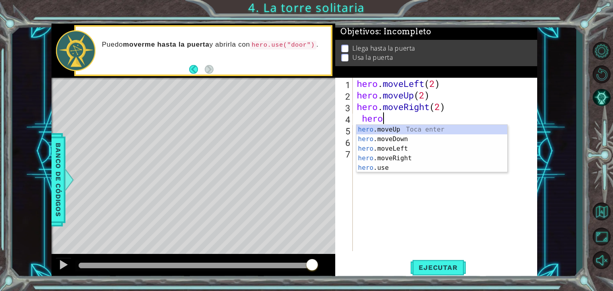
scroll to position [0, 0]
type textarea "h"
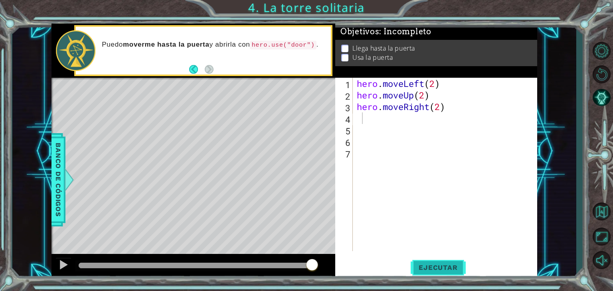
click at [435, 275] on button "Ejecutar" at bounding box center [438, 268] width 55 height 20
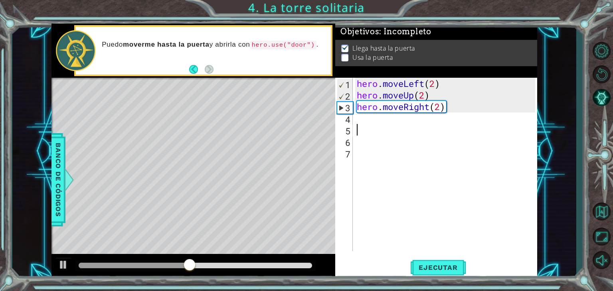
click at [377, 127] on div "hero . moveLeft ( 2 ) hero . moveUp ( 2 ) hero . moveRight ( 2 )" at bounding box center [447, 176] width 184 height 197
click at [360, 121] on div "hero . moveLeft ( 2 ) hero . moveUp ( 2 ) hero . moveRight ( 2 )" at bounding box center [447, 176] width 184 height 197
click at [354, 121] on div "1 2 3 4 5 6 7 hero . moveLeft ( 2 ) hero . moveUp ( 2 ) hero . moveRight ( 2 ) …" at bounding box center [435, 165] width 200 height 174
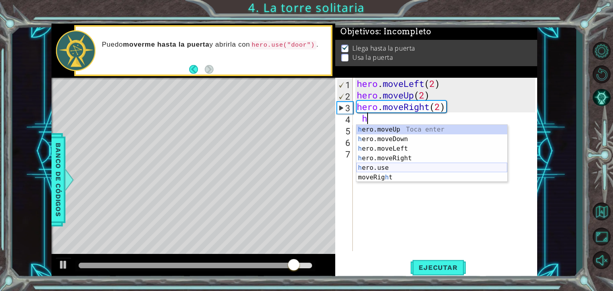
click at [371, 168] on div "h ero.moveUp Toca enter h ero.moveDown Toca enter h ero.moveLeft Toca enter h e…" at bounding box center [431, 163] width 151 height 77
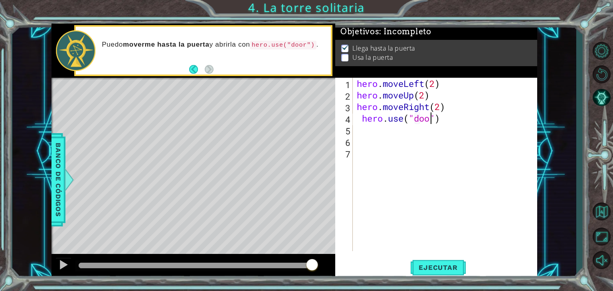
scroll to position [0, 3]
click at [445, 270] on span "Ejecutar" at bounding box center [438, 268] width 55 height 8
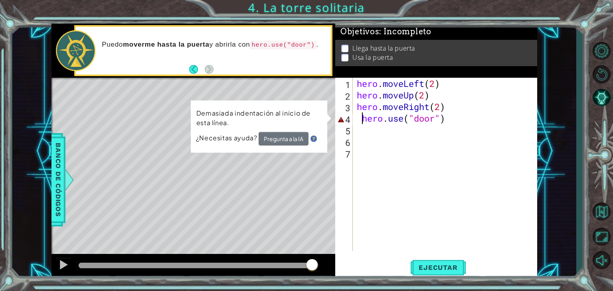
type textarea "hero.use("door")"
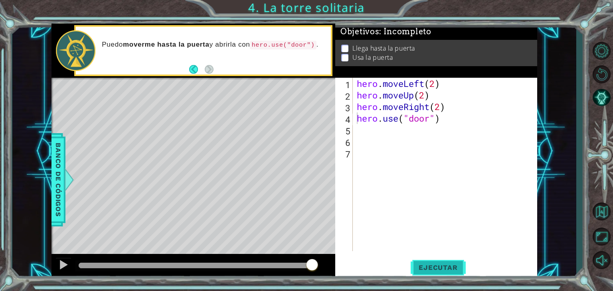
click at [419, 267] on span "Ejecutar" at bounding box center [438, 268] width 55 height 8
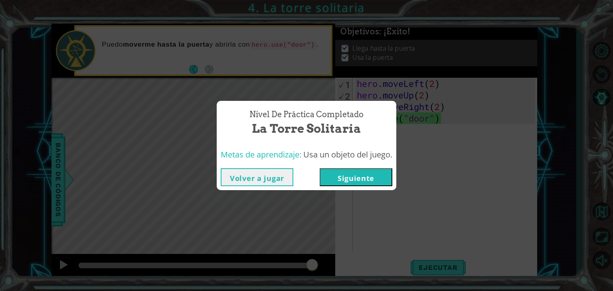
click at [360, 184] on button "Siguiente" at bounding box center [356, 177] width 73 height 18
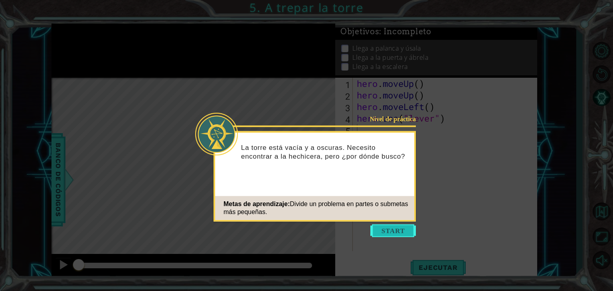
click at [384, 225] on button "Start" at bounding box center [393, 231] width 46 height 13
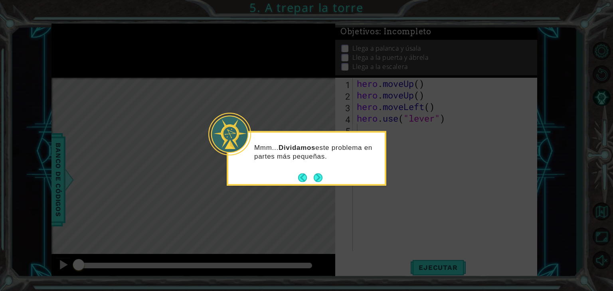
click at [325, 182] on div "Mmm... Dividamos este problema en partes más pequeñas." at bounding box center [307, 158] width 160 height 55
click at [318, 177] on button "Next" at bounding box center [318, 177] width 9 height 9
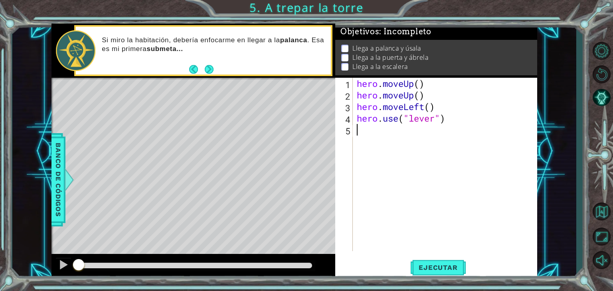
click at [359, 136] on div "hero . moveUp ( ) hero . moveUp ( ) hero . moveLeft ( ) hero . use ( "lever" )" at bounding box center [447, 176] width 184 height 197
type textarea "h"
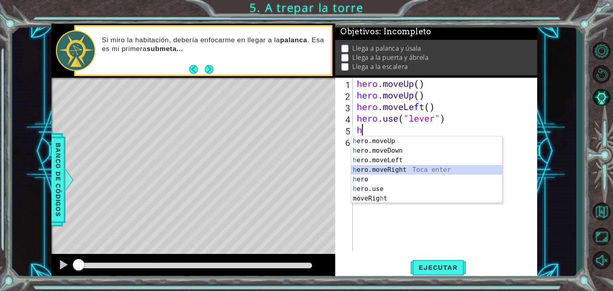
click at [380, 168] on div "h ero.moveUp Toca enter h ero.moveDown Toca enter h ero.moveLeft Toca enter h e…" at bounding box center [426, 180] width 151 height 86
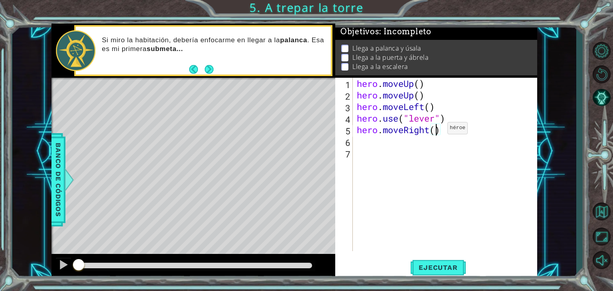
click at [435, 130] on div "hero . moveUp ( ) hero . moveUp ( ) hero . moveLeft ( ) hero . use ( "lever" ) …" at bounding box center [447, 176] width 184 height 197
type textarea "hero.moveRight(3)"
click at [361, 144] on div "hero . moveUp ( ) hero . moveUp ( ) hero . moveLeft ( ) hero . use ( "lever" ) …" at bounding box center [447, 176] width 184 height 197
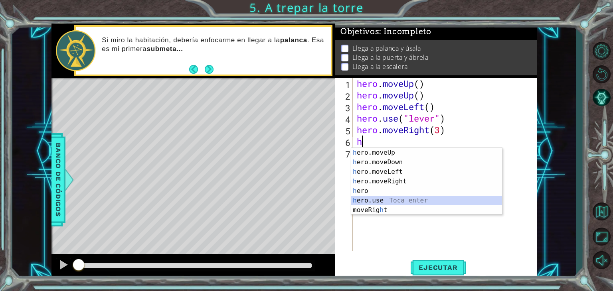
click at [382, 198] on div "h ero.moveUp Toca enter h ero.moveDown Toca enter h ero.moveLeft Toca enter h e…" at bounding box center [426, 191] width 151 height 86
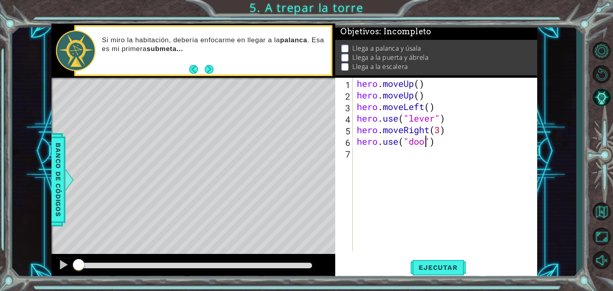
type textarea "hero.use("door")"
click at [361, 152] on div "hero . moveUp ( ) hero . moveUp ( ) hero . moveLeft ( ) hero . use ( "lever" ) …" at bounding box center [447, 176] width 184 height 197
type textarea "h"
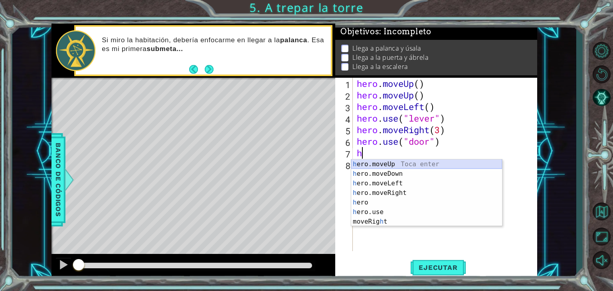
click at [383, 165] on div "h ero.moveUp Toca enter h ero.moveDown Toca enter h ero.moveLeft Toca enter h e…" at bounding box center [426, 203] width 151 height 86
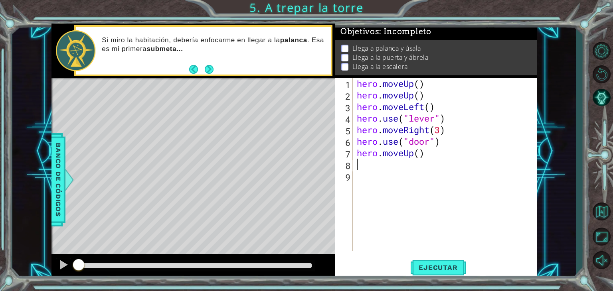
type textarea "h"
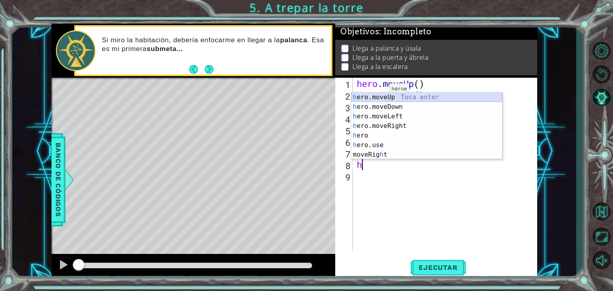
click at [376, 95] on div "h ero.moveUp Toca enter h ero.moveDown Toca enter h ero.moveLeft Toca enter h e…" at bounding box center [426, 136] width 151 height 86
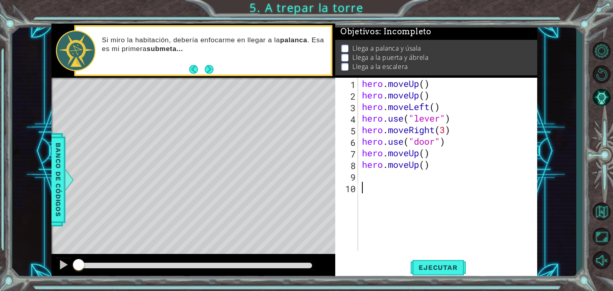
click at [364, 201] on div "hero . moveUp ( ) hero . moveUp ( ) hero . moveLeft ( ) hero . use ( "lever" ) …" at bounding box center [449, 176] width 179 height 197
click at [364, 174] on div "hero . moveUp ( ) hero . moveUp ( ) hero . moveLeft ( ) hero . use ( "lever" ) …" at bounding box center [449, 176] width 179 height 197
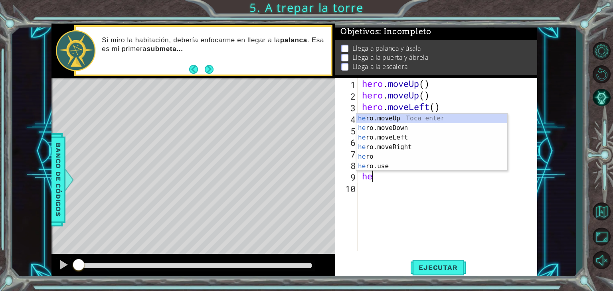
type textarea "her"
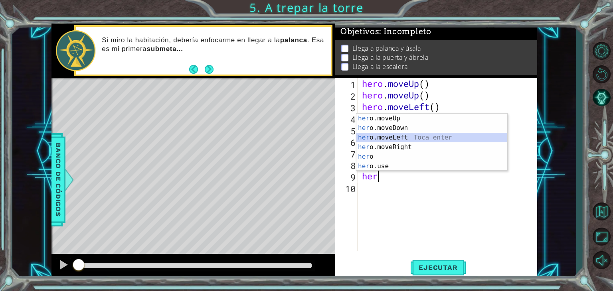
click at [373, 135] on div "her o.moveUp Toca enter her o.moveDown Toca enter her o.moveLeft Toca enter her…" at bounding box center [431, 152] width 151 height 77
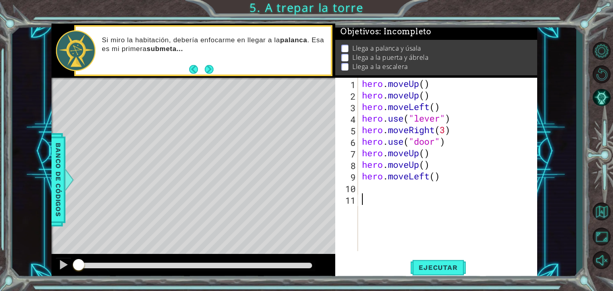
click at [411, 196] on div "hero . moveUp ( ) hero . moveUp ( ) hero . moveLeft ( ) hero . use ( "lever" ) …" at bounding box center [449, 176] width 179 height 197
click at [371, 190] on div "hero . moveUp ( ) hero . moveUp ( ) hero . moveLeft ( ) hero . use ( "lever" ) …" at bounding box center [449, 176] width 179 height 197
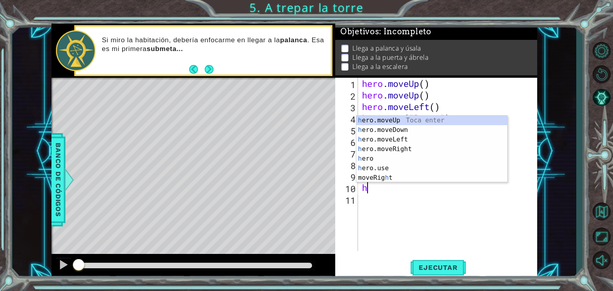
type textarea "he"
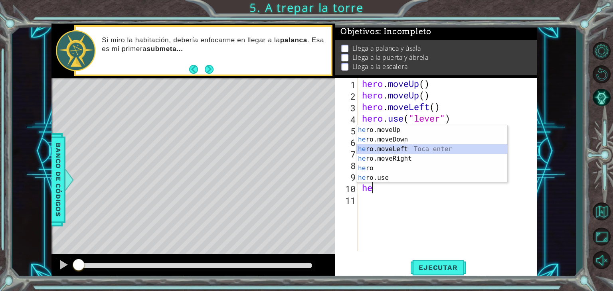
click at [364, 145] on div "he ro.moveUp Toca enter he ro.moveDown Toca enter he ro.moveLeft Toca enter he …" at bounding box center [431, 163] width 151 height 77
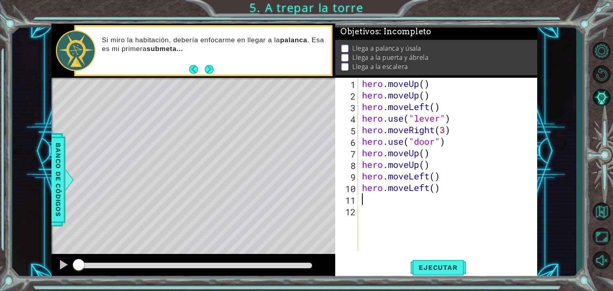
type textarea "h"
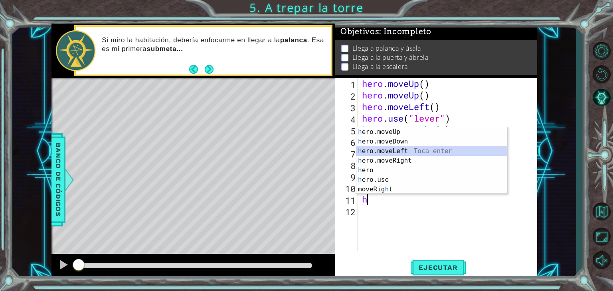
click at [375, 148] on div "h ero.moveUp Toca enter h ero.moveDown Toca enter h ero.moveLeft Toca enter h e…" at bounding box center [431, 170] width 151 height 86
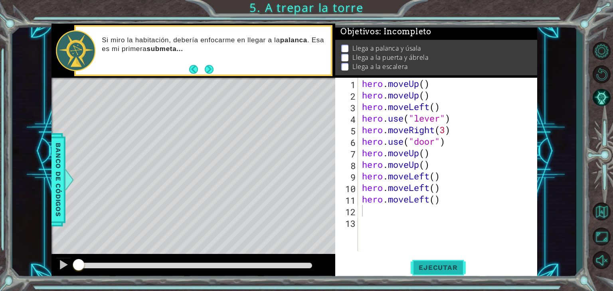
click at [444, 266] on span "Ejecutar" at bounding box center [438, 268] width 55 height 8
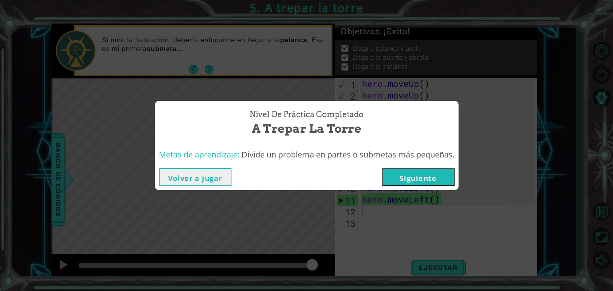
click at [416, 177] on button "Siguiente" at bounding box center [418, 177] width 73 height 18
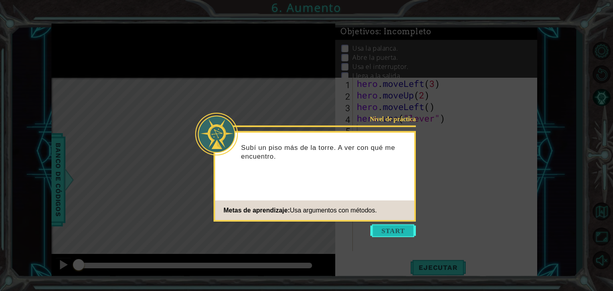
click at [396, 234] on button "Start" at bounding box center [393, 231] width 46 height 13
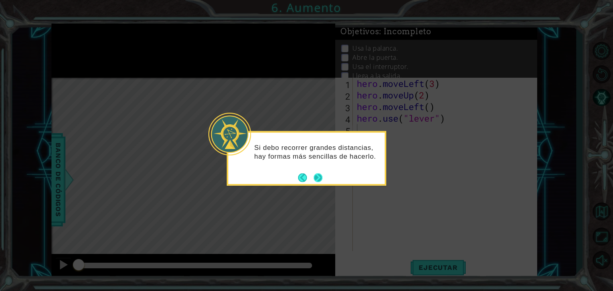
click at [321, 178] on button "Next" at bounding box center [318, 178] width 10 height 10
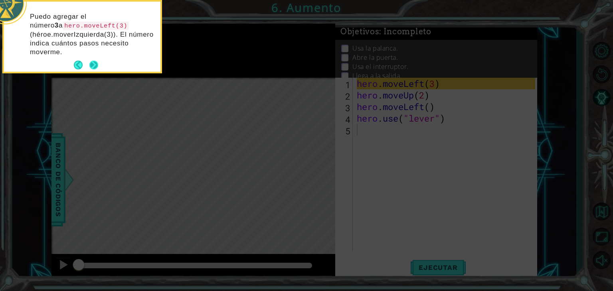
click at [90, 65] on button "Next" at bounding box center [93, 65] width 9 height 9
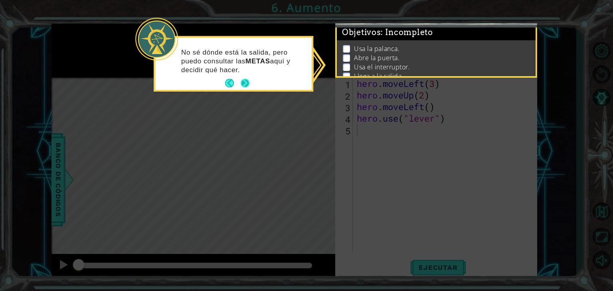
click at [249, 85] on button "Next" at bounding box center [245, 83] width 9 height 9
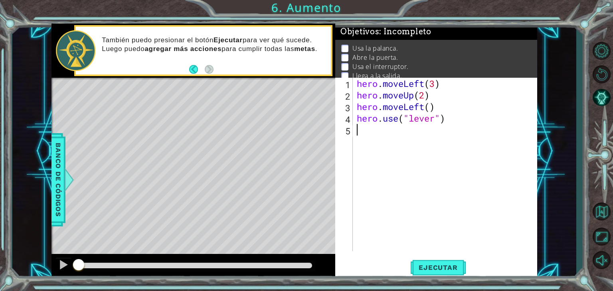
click at [362, 132] on div "hero . moveLeft ( 3 ) hero . moveUp ( 2 ) hero . moveLeft ( ) hero . use ( "lev…" at bounding box center [447, 176] width 184 height 197
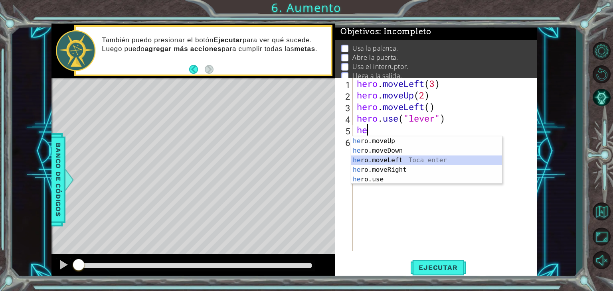
click at [372, 158] on div "he ro.moveUp Toca enter he ro.moveDown Toca enter he ro.moveLeft Toca enter he …" at bounding box center [426, 170] width 151 height 67
type textarea "hero.moveLeft(1)"
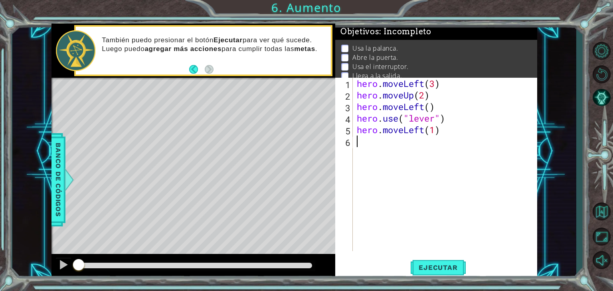
click at [359, 143] on div "hero . moveLeft ( 3 ) hero . moveUp ( 2 ) hero . moveLeft ( ) hero . use ( "lev…" at bounding box center [447, 176] width 184 height 197
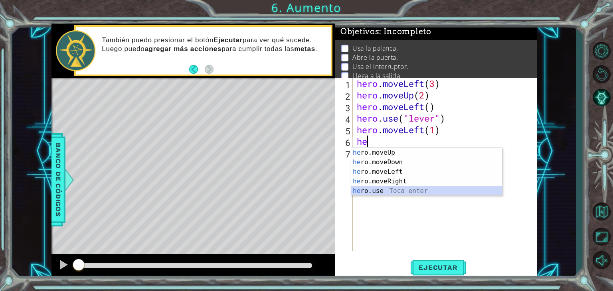
click at [380, 192] on div "he ro.moveUp Toca enter he ro.moveDown Toca enter he ro.moveLeft Toca enter he …" at bounding box center [426, 181] width 151 height 67
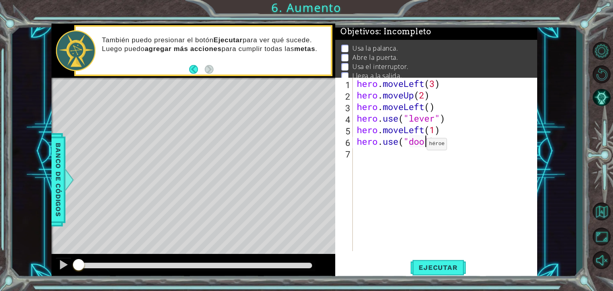
type textarea "hero.use("door")"
click at [386, 150] on div "hero . moveLeft ( 3 ) hero . moveUp ( 2 ) hero . moveLeft ( ) hero . use ( "lev…" at bounding box center [447, 176] width 184 height 197
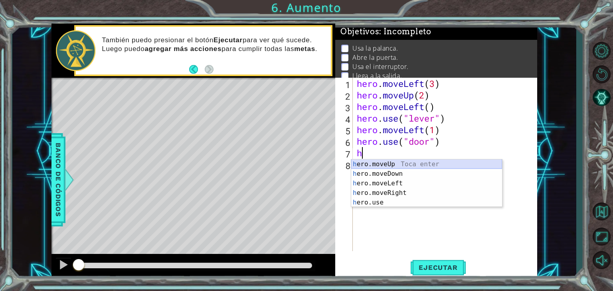
click at [380, 166] on div "h ero.moveUp Toca enter h ero.moveDown Toca enter h ero.moveLeft Toca enter h e…" at bounding box center [426, 193] width 151 height 67
type textarea "hero.moveUp(1)"
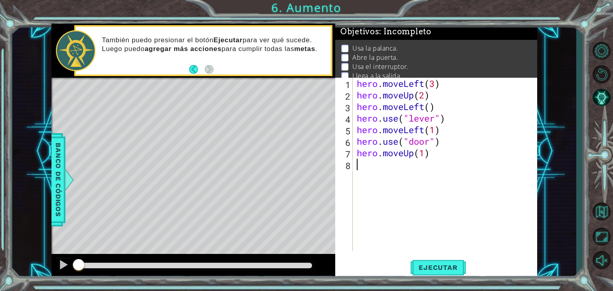
click at [366, 166] on div "hero . moveLeft ( 3 ) hero . moveUp ( 2 ) hero . moveLeft ( ) hero . use ( "lev…" at bounding box center [447, 176] width 184 height 197
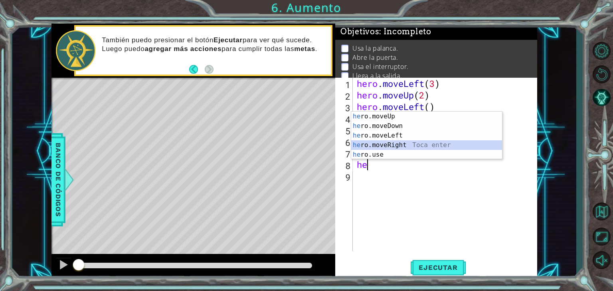
click at [370, 145] on div "he ro.moveUp Toca enter he ro.moveDown Toca enter he ro.moveLeft Toca enter he …" at bounding box center [426, 145] width 151 height 67
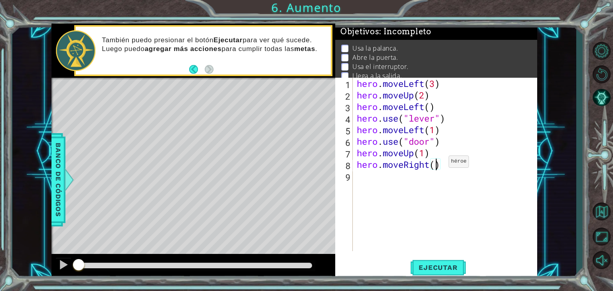
scroll to position [0, 3]
click at [421, 152] on div "hero . moveLeft ( 3 ) hero . moveUp ( 2 ) hero . moveLeft ( ) hero . use ( "lev…" at bounding box center [447, 176] width 184 height 197
click at [424, 152] on div "hero . moveLeft ( 3 ) hero . moveUp ( 2 ) hero . moveLeft ( ) hero . use ( "lev…" at bounding box center [447, 176] width 184 height 197
type textarea "hero.moveUp(2)"
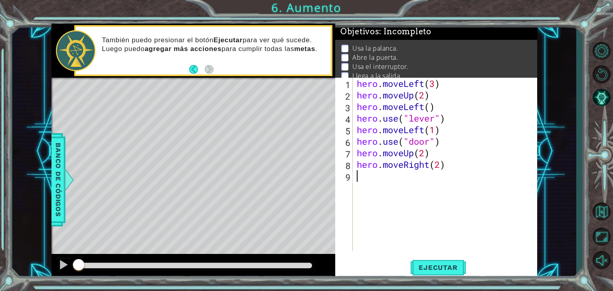
click at [364, 180] on div "hero . moveLeft ( 3 ) hero . moveUp ( 2 ) hero . moveLeft ( ) hero . use ( "lev…" at bounding box center [447, 176] width 184 height 197
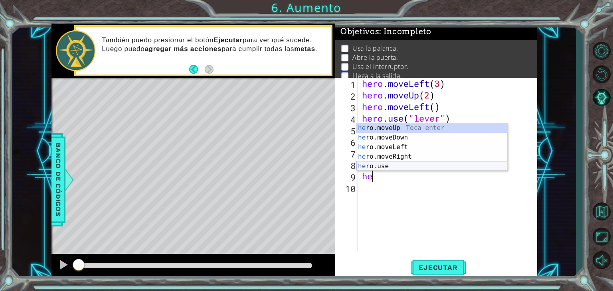
click at [372, 165] on div "he ro.moveUp Toca enter he ro.moveDown Toca enter he ro.moveLeft Toca enter he …" at bounding box center [431, 156] width 151 height 67
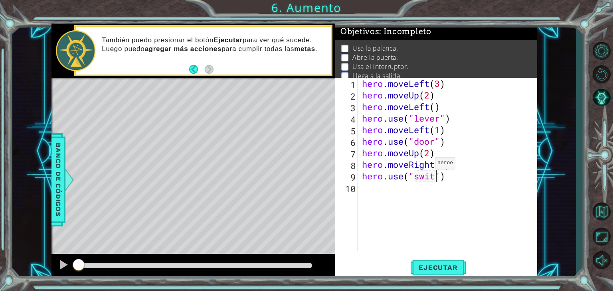
scroll to position [0, 3]
type textarea "hero.use("switch")"
click at [358, 190] on div "hero.use("switch") 1 2 3 4 5 6 7 8 9 10 hero . moveLeft ( 3 ) hero . moveUp ( 2…" at bounding box center [435, 165] width 200 height 174
click at [362, 190] on div "hero . moveLeft ( 3 ) hero . moveUp ( 2 ) hero . moveLeft ( ) hero . use ( "lev…" at bounding box center [449, 176] width 179 height 197
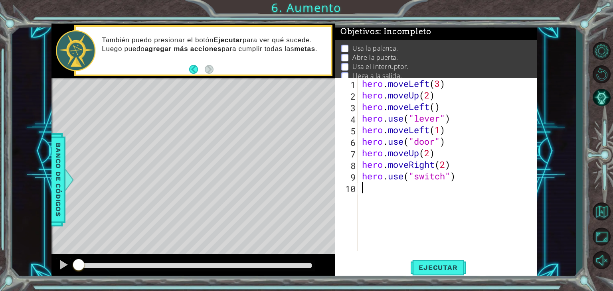
scroll to position [0, 0]
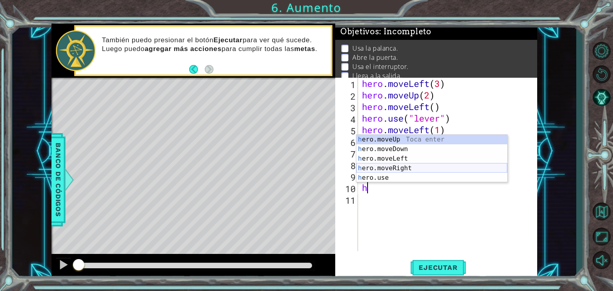
click at [378, 166] on div "h ero.moveUp Toca enter h ero.moveDown Toca enter h ero.moveLeft Toca enter h e…" at bounding box center [431, 168] width 151 height 67
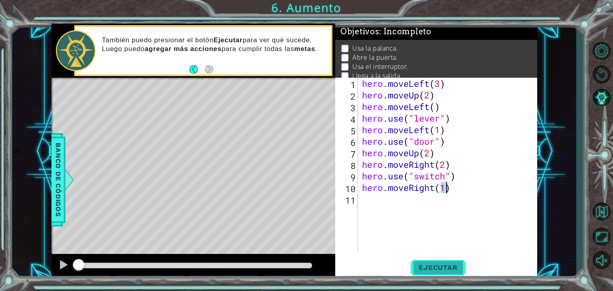
type textarea "hero.moveRight(1)"
click at [442, 271] on span "Ejecutar" at bounding box center [438, 268] width 55 height 8
